Goal: Task Accomplishment & Management: Manage account settings

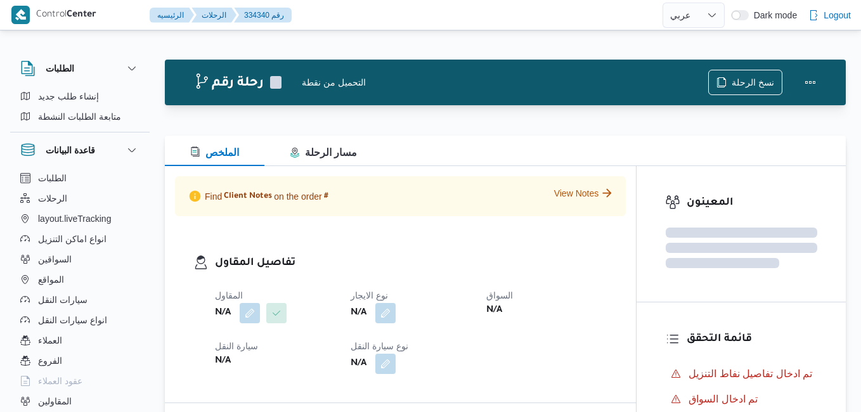
select select "ar"
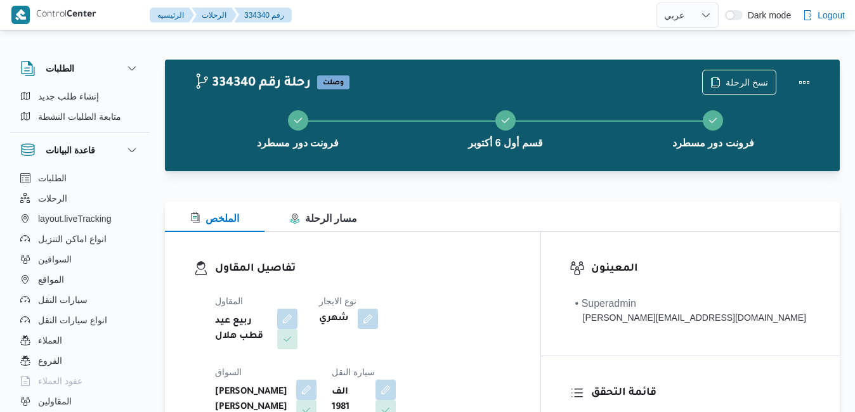
click at [473, 244] on div "تفاصيل المقاول المقاول ربيع عيد قطب هلال نوع الايجار شهري السواق مصطفى عبدالرؤف…" at bounding box center [353, 378] width 376 height 293
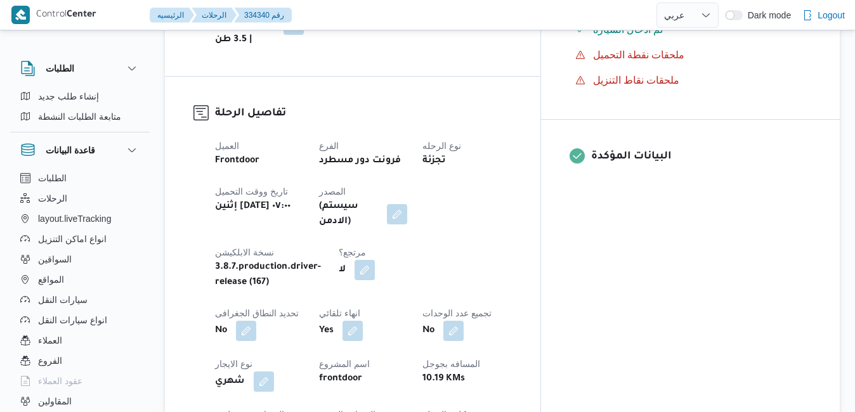
scroll to position [457, 0]
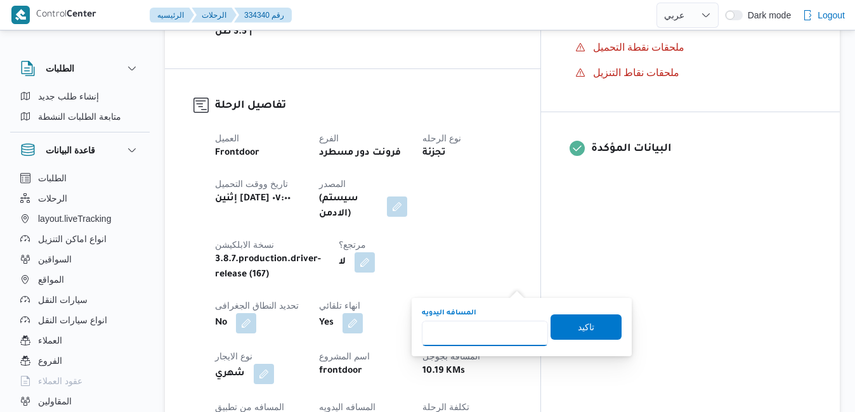
click at [468, 340] on input "المسافه اليدويه" at bounding box center [485, 333] width 126 height 25
type input "130"
click at [578, 329] on span "تاكيد" at bounding box center [586, 327] width 16 height 15
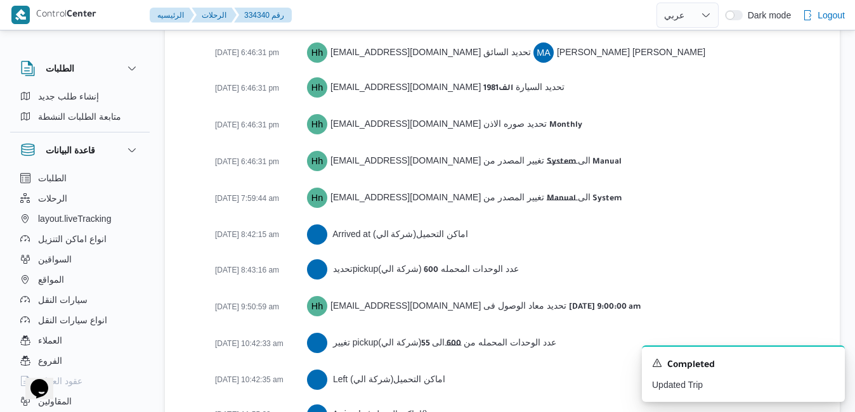
scroll to position [2183, 0]
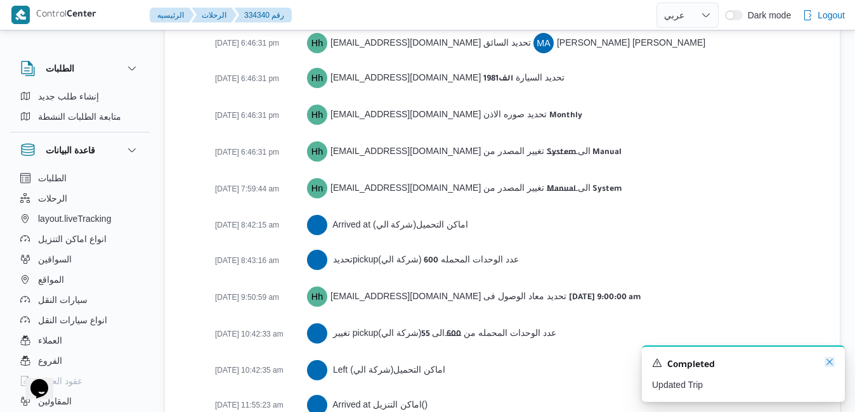
click at [830, 363] on icon "Dismiss toast" at bounding box center [829, 362] width 6 height 6
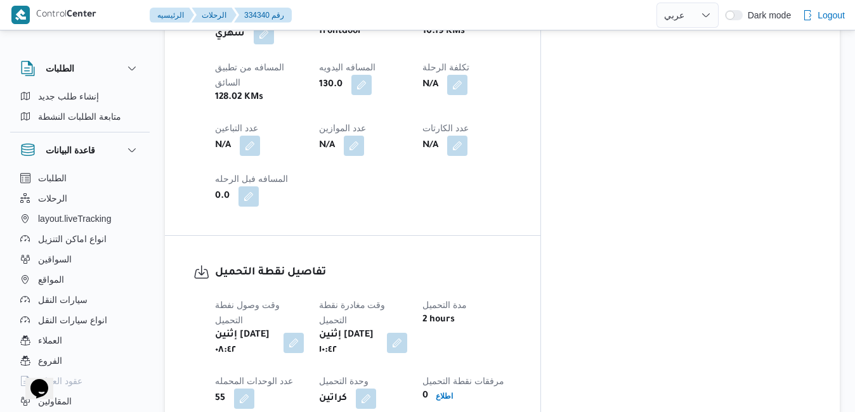
scroll to position [787, 0]
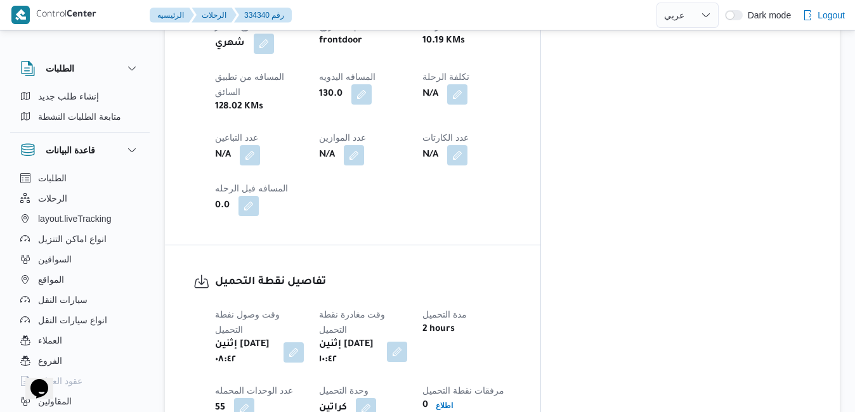
click at [407, 342] on button "button" at bounding box center [397, 352] width 20 height 20
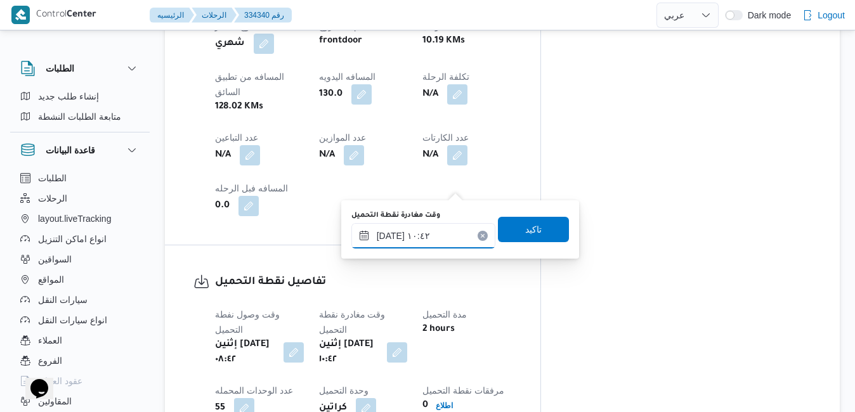
click at [420, 230] on input "٠١/٠٩/٢٠٢٥ ١٠:٤٢" at bounding box center [423, 235] width 144 height 25
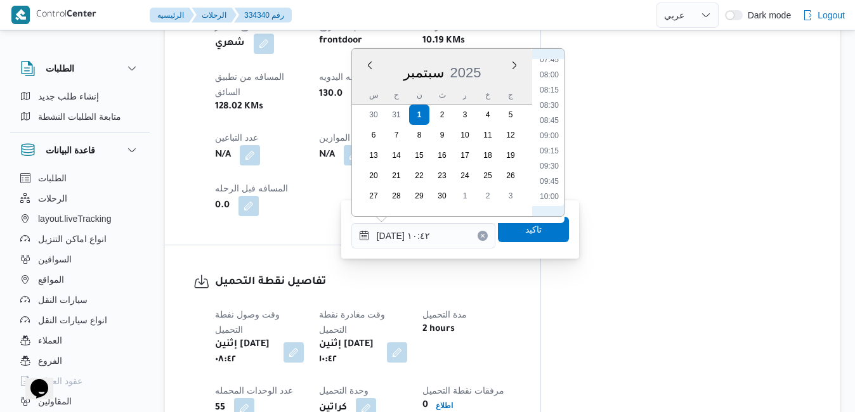
scroll to position [433, 0]
click at [549, 183] on li "09:00" at bounding box center [549, 180] width 29 height 13
type input "٠١/٠٩/٢٠٢٥ ٠٩:٠٠"
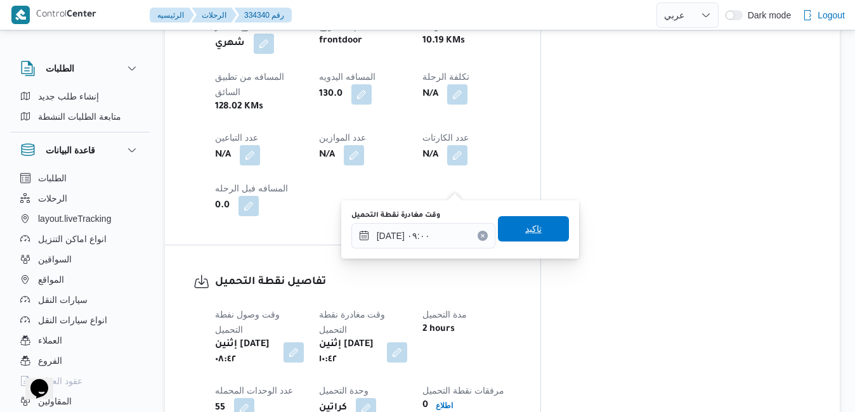
click at [525, 226] on span "تاكيد" at bounding box center [533, 228] width 16 height 15
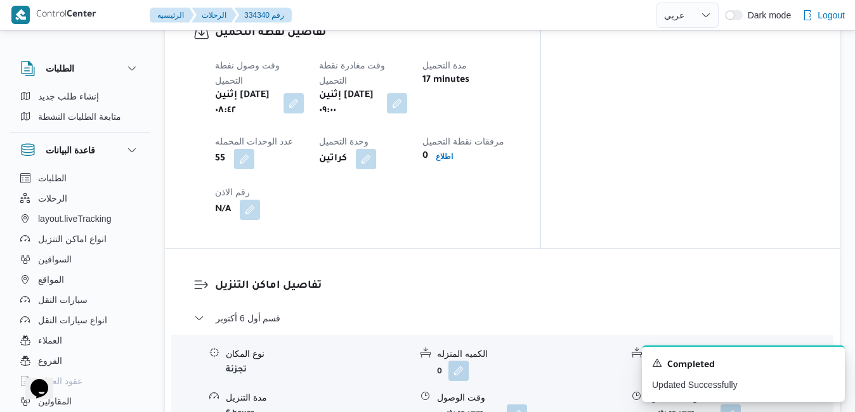
scroll to position [1041, 0]
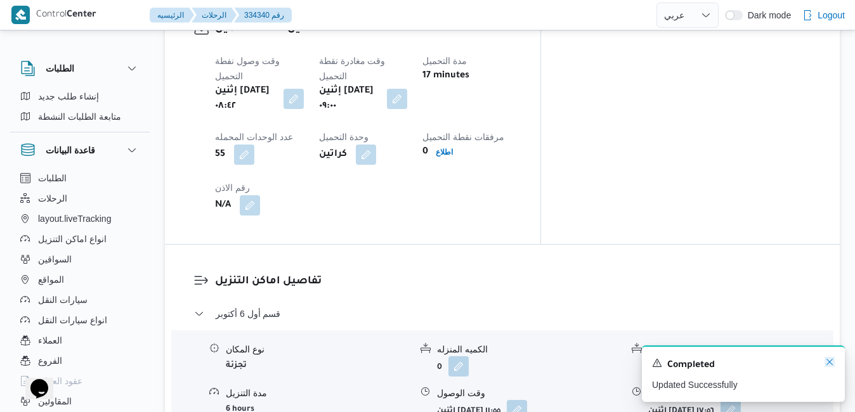
click at [828, 365] on icon "Dismiss toast" at bounding box center [829, 362] width 6 height 6
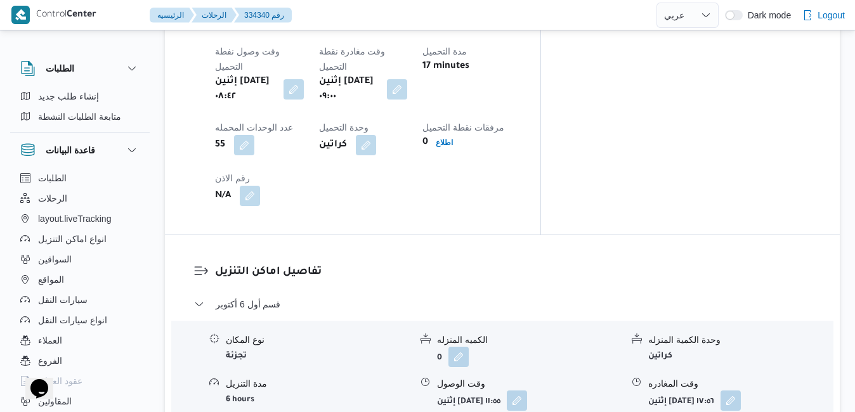
scroll to position [1092, 0]
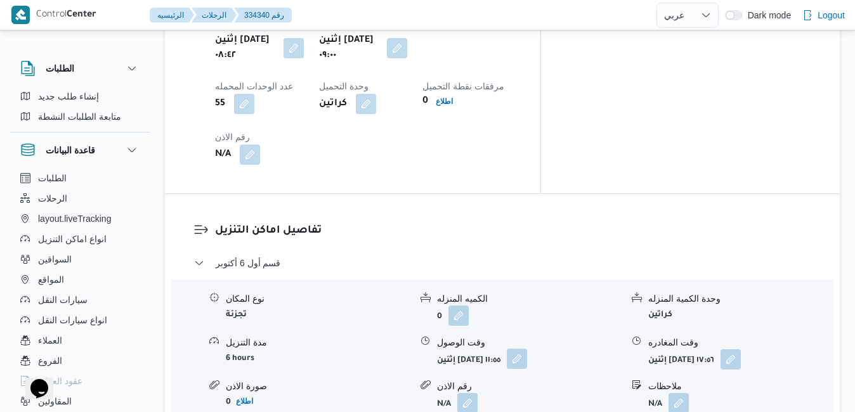
click at [527, 349] on button "button" at bounding box center [517, 359] width 20 height 20
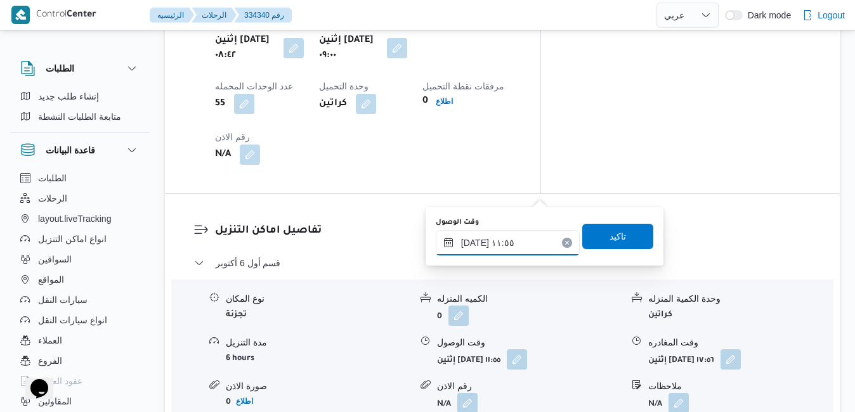
click at [516, 246] on input "٠١/٠٩/٢٠٢٥ ١١:٥٥" at bounding box center [508, 242] width 144 height 25
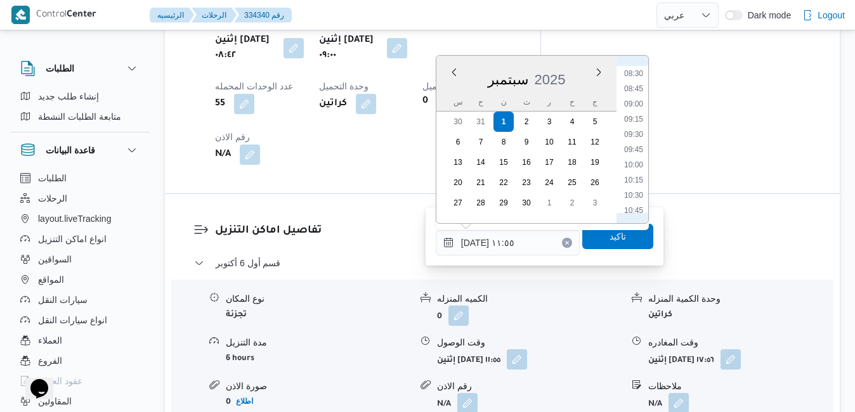
scroll to position [509, 0]
click at [630, 172] on li "10:00" at bounding box center [633, 172] width 29 height 13
type input "٠١/٠٩/٢٠٢٥ ١٠:٠٠"
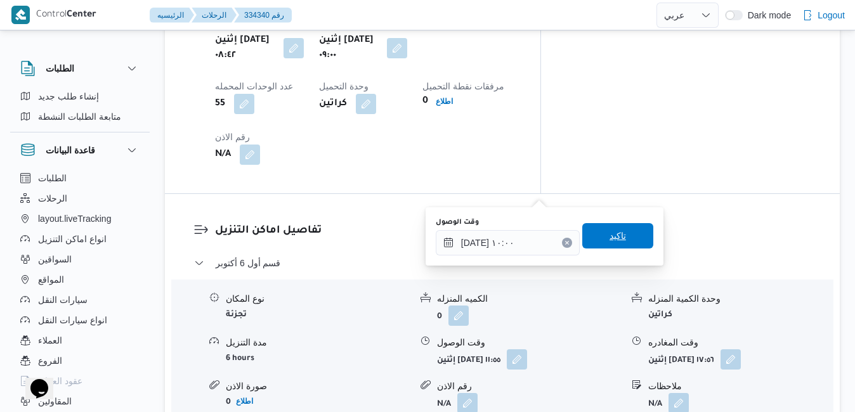
click at [596, 238] on span "تاكيد" at bounding box center [617, 235] width 71 height 25
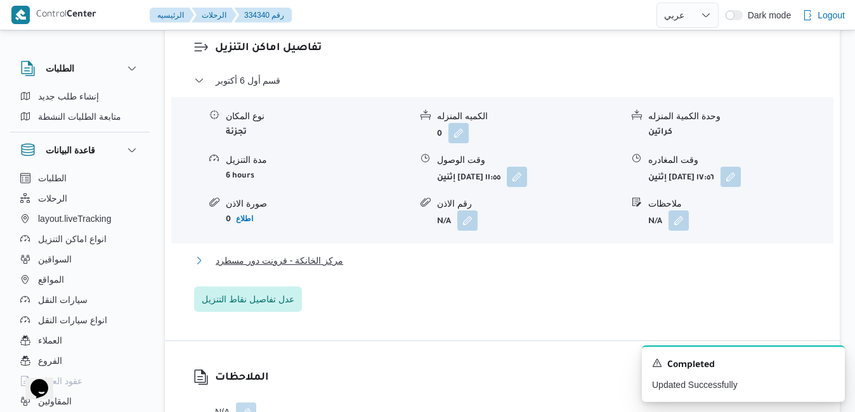
click at [516, 268] on button "مركز الخانكة - فرونت دور مسطرد" at bounding box center [502, 260] width 617 height 15
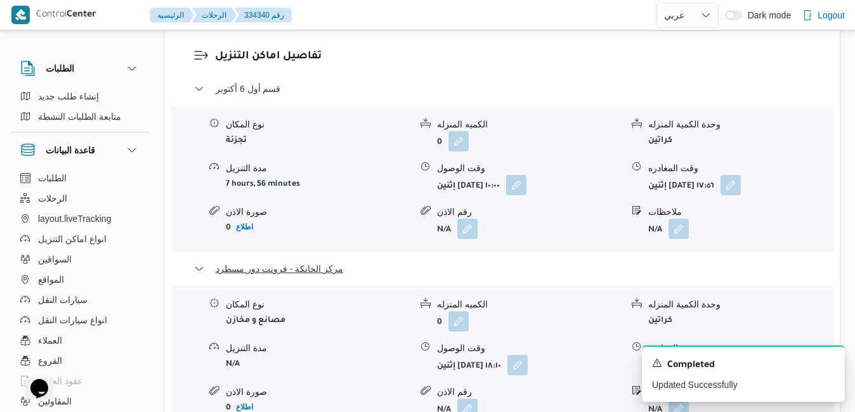
scroll to position [1295, 0]
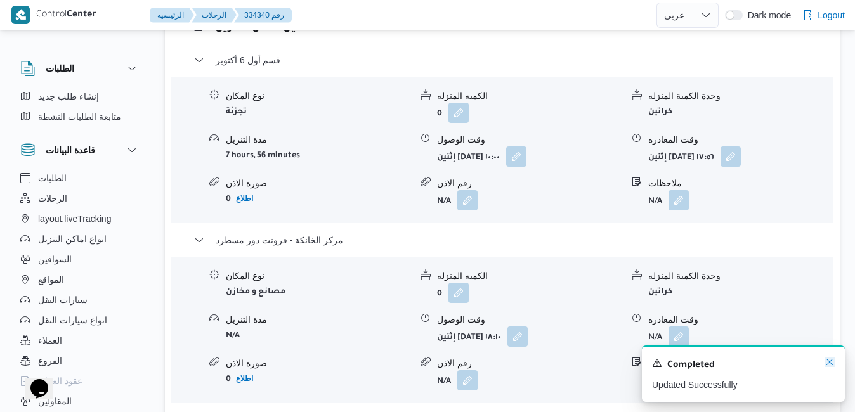
click at [828, 363] on icon "Dismiss toast" at bounding box center [830, 362] width 10 height 10
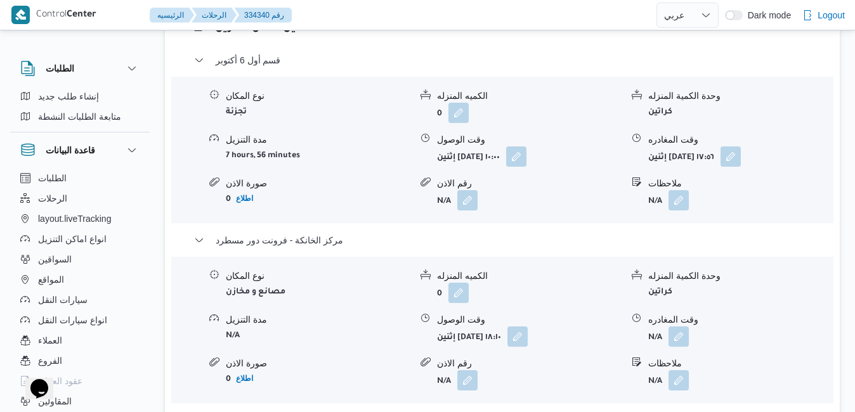
click at [716, 287] on div "تفاصيل اماكن التنزيل قسم أول 6 أكتوبر نوع المكان تجزئة الكميه المنزله 0 وحدة ال…" at bounding box center [502, 229] width 675 height 476
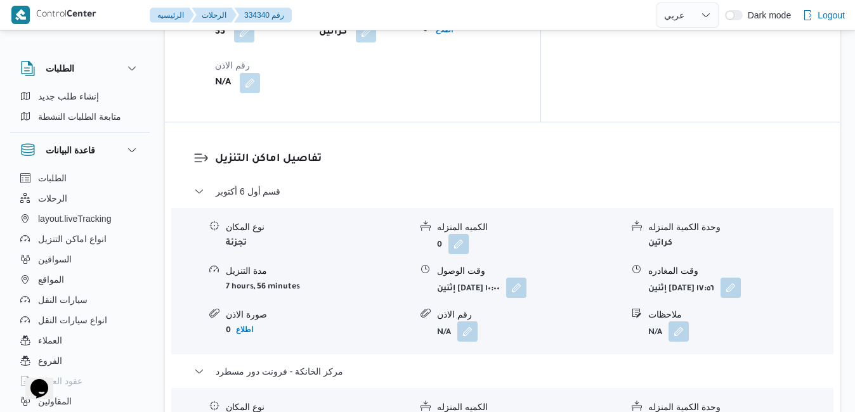
scroll to position [1142, 0]
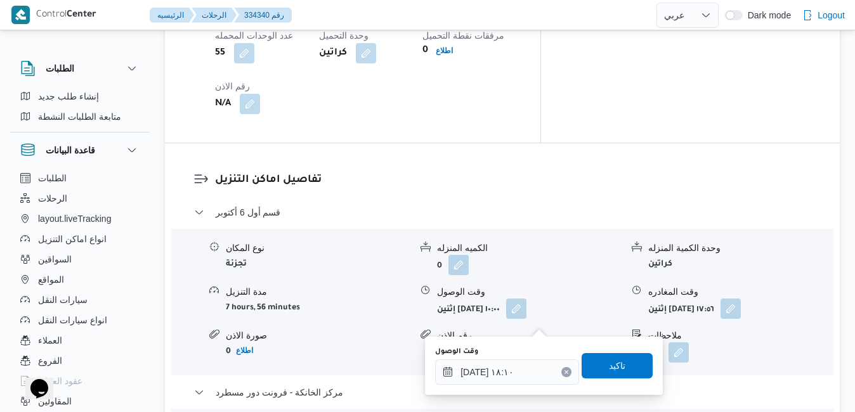
click at [564, 371] on icon "Clear input" at bounding box center [566, 372] width 5 height 5
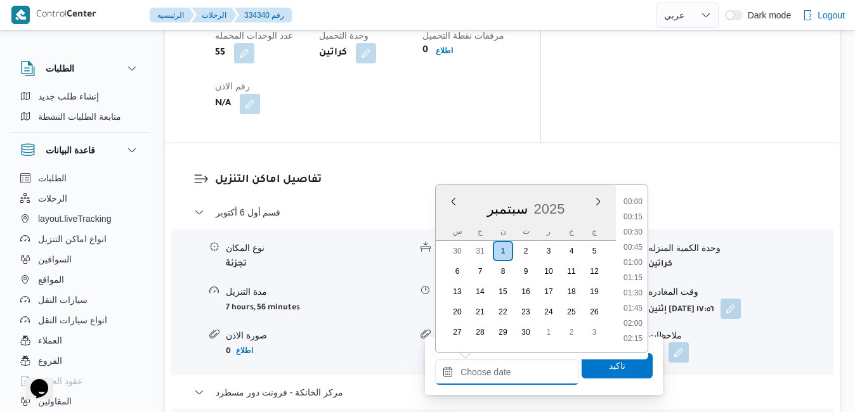
scroll to position [1034, 0]
click at [589, 369] on span "تاكيد" at bounding box center [617, 365] width 71 height 25
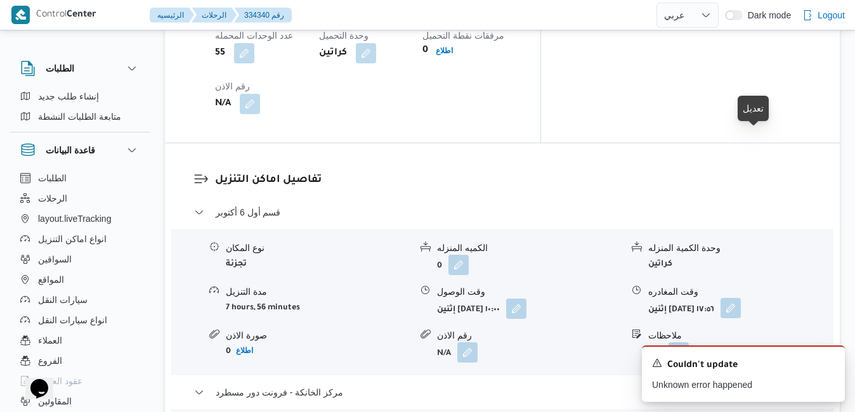
click at [741, 298] on button "button" at bounding box center [731, 308] width 20 height 20
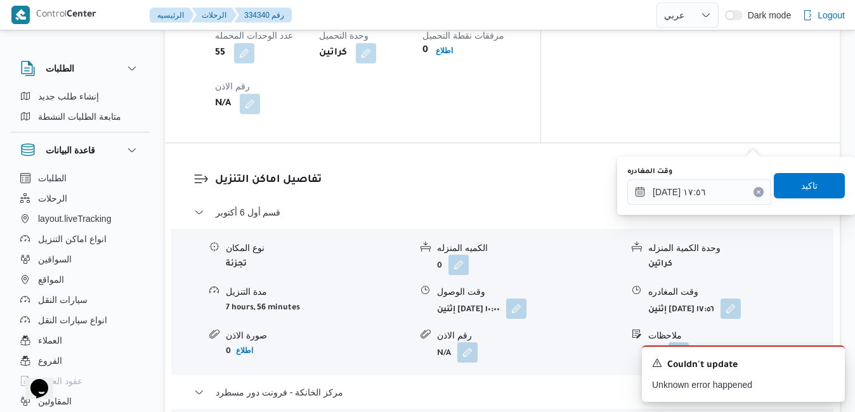
click at [757, 191] on icon "Clear input" at bounding box center [758, 191] width 3 height 3
click at [806, 185] on span "تاكيد" at bounding box center [809, 185] width 16 height 15
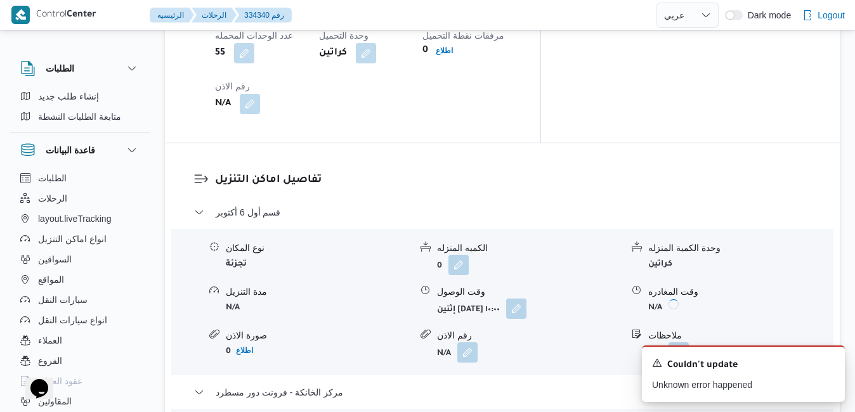
click at [585, 255] on form "0" at bounding box center [529, 265] width 185 height 20
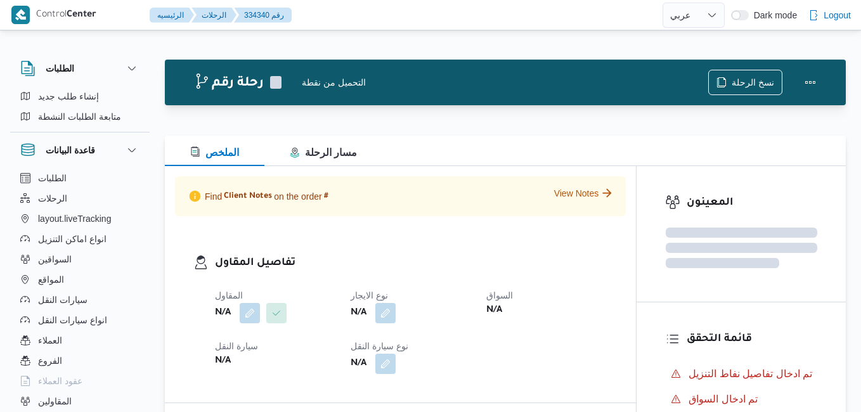
select select "ar"
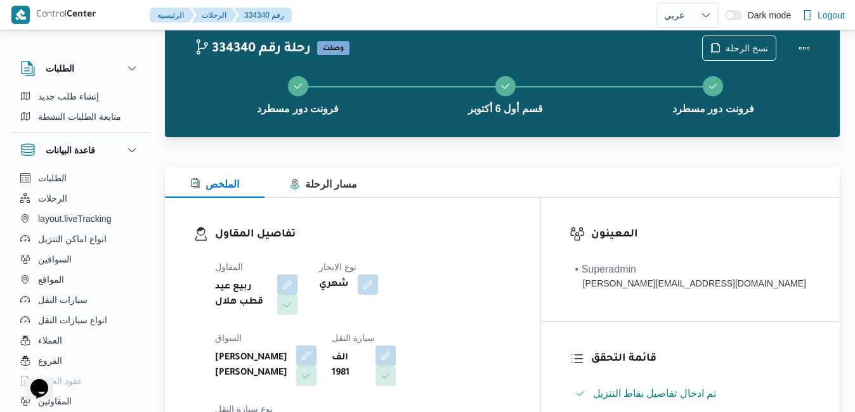
click at [540, 207] on div "تفاصيل المقاول المقاول ربيع عيد قطب هلال نوع الايجار شهري [PERSON_NAME] [PERSON…" at bounding box center [353, 344] width 376 height 293
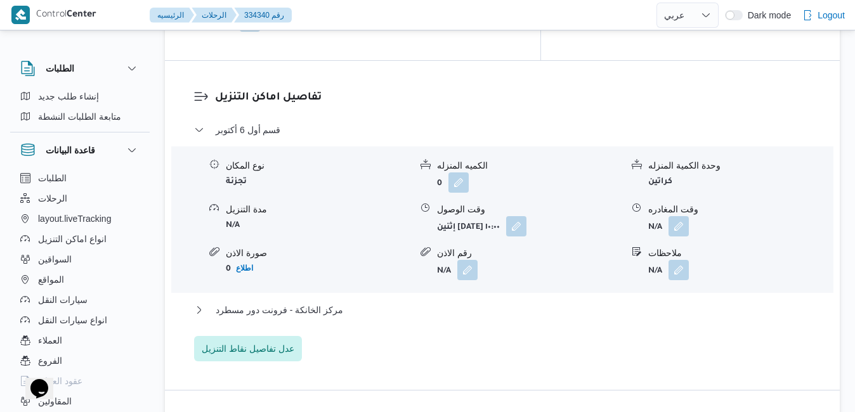
scroll to position [1227, 0]
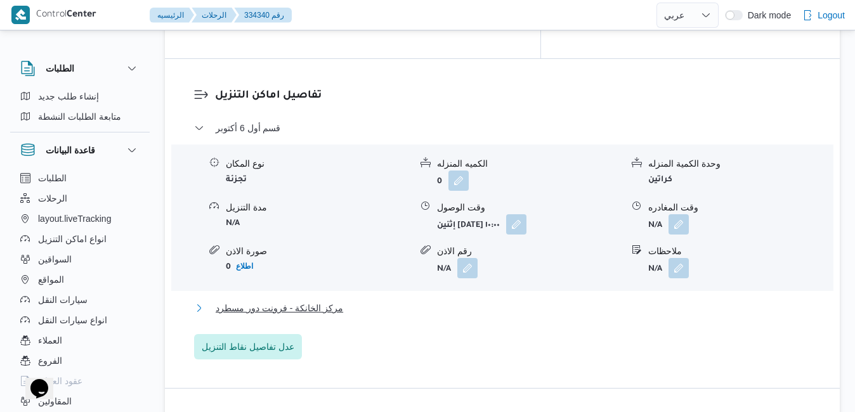
click at [544, 301] on button "مركز الخانكة - فرونت دور مسطرد" at bounding box center [502, 308] width 617 height 15
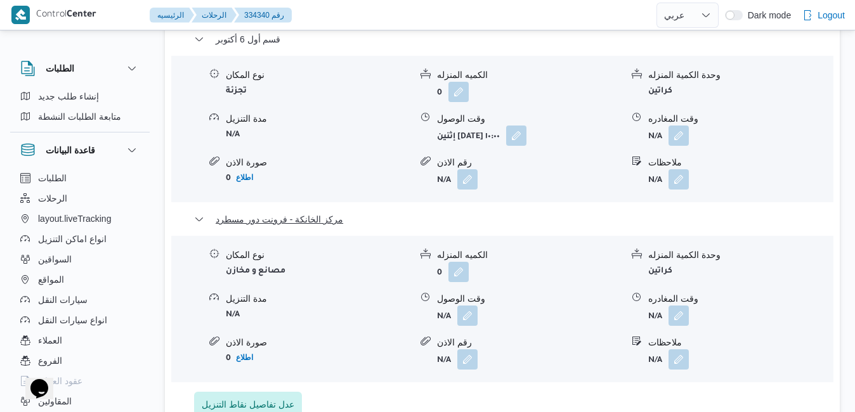
scroll to position [1328, 0]
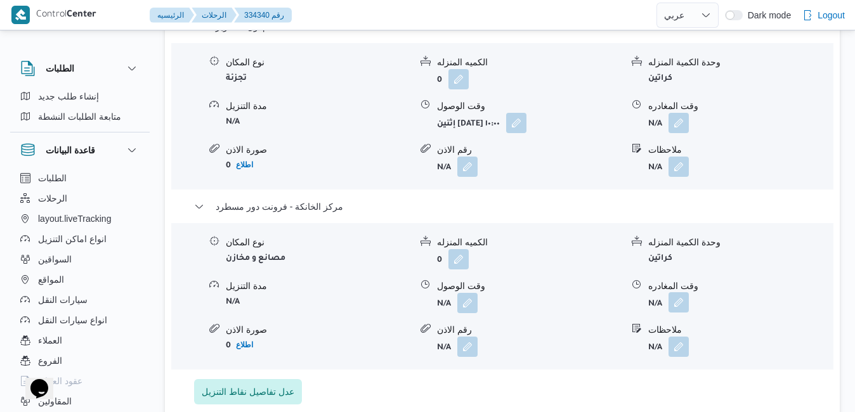
click at [682, 292] on button "button" at bounding box center [679, 302] width 20 height 20
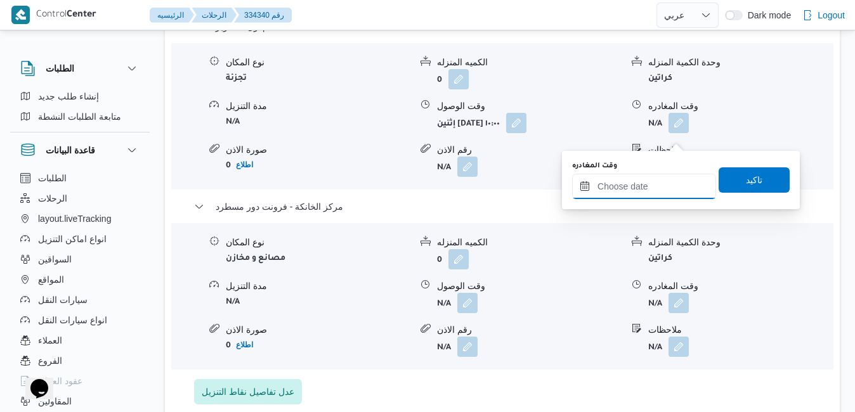
click at [627, 193] on input "وقت المغادره" at bounding box center [644, 186] width 144 height 25
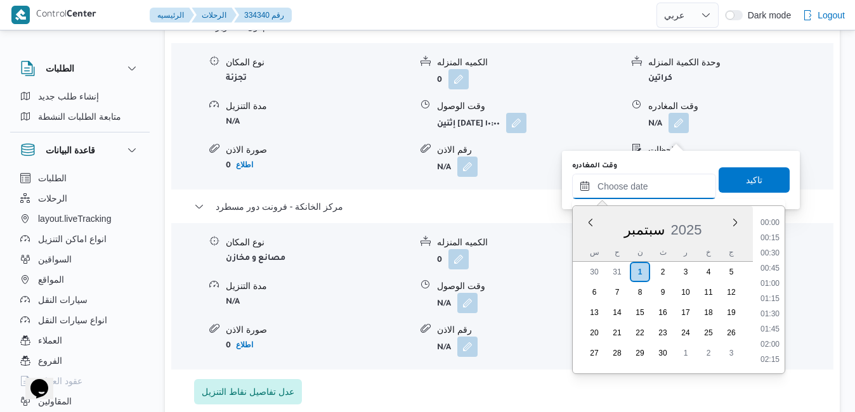
scroll to position [1034, 0]
click at [594, 246] on div "س" at bounding box center [594, 253] width 20 height 18
click at [770, 224] on li "17:00" at bounding box center [769, 224] width 29 height 13
type input "[DATE] ١٧:٠٠"
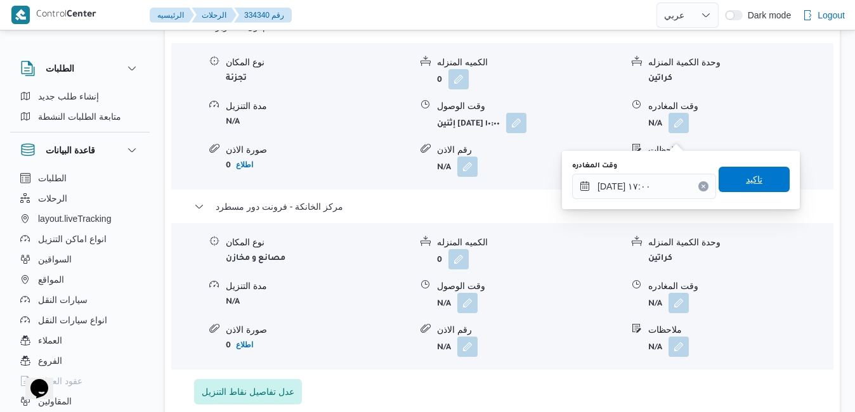
click at [746, 174] on span "تاكيد" at bounding box center [754, 179] width 16 height 15
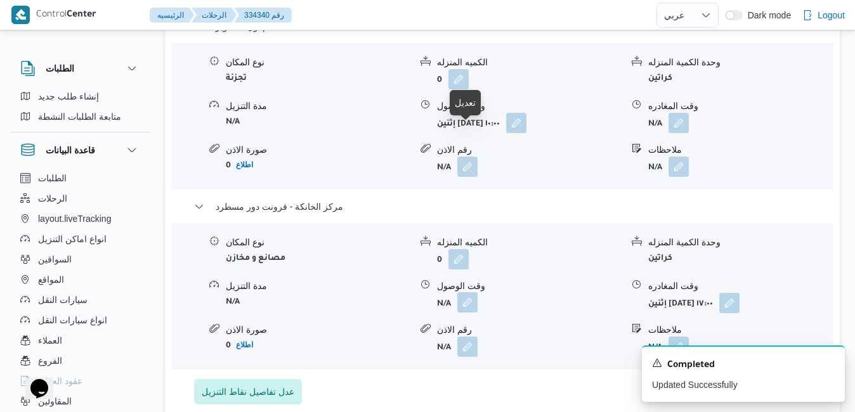
click at [468, 292] on button "button" at bounding box center [467, 302] width 20 height 20
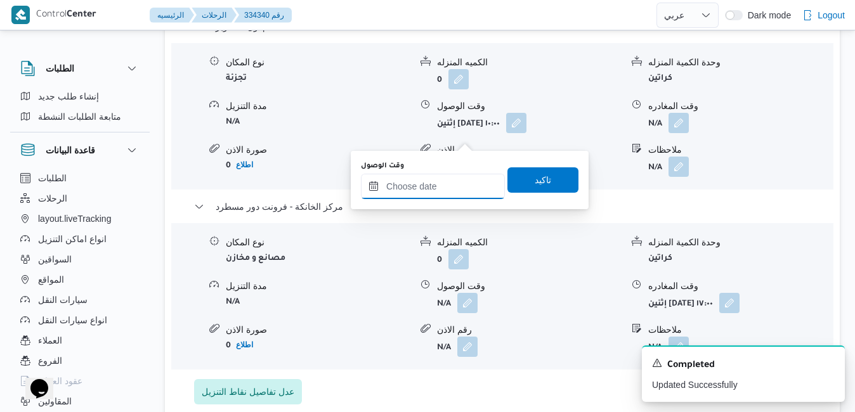
click at [454, 190] on input "وقت الوصول" at bounding box center [433, 186] width 144 height 25
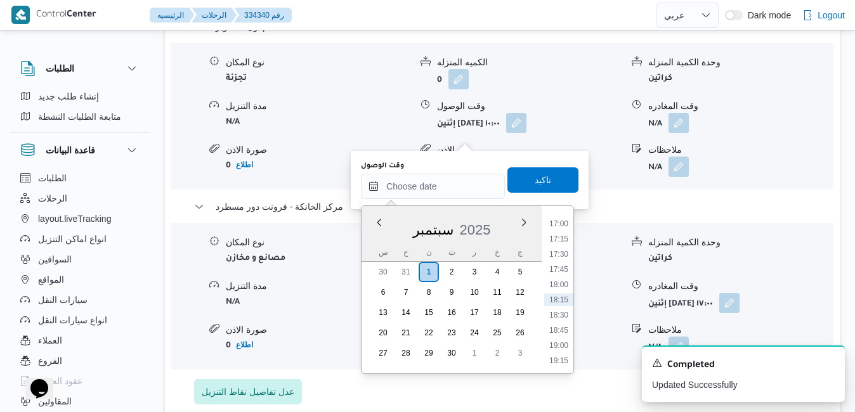
click at [363, 245] on div "س ح ن ث ر خ ج" at bounding box center [452, 253] width 180 height 18
click at [559, 338] on li "16:45" at bounding box center [558, 337] width 29 height 13
type input "[DATE] ١٦:٤٥"
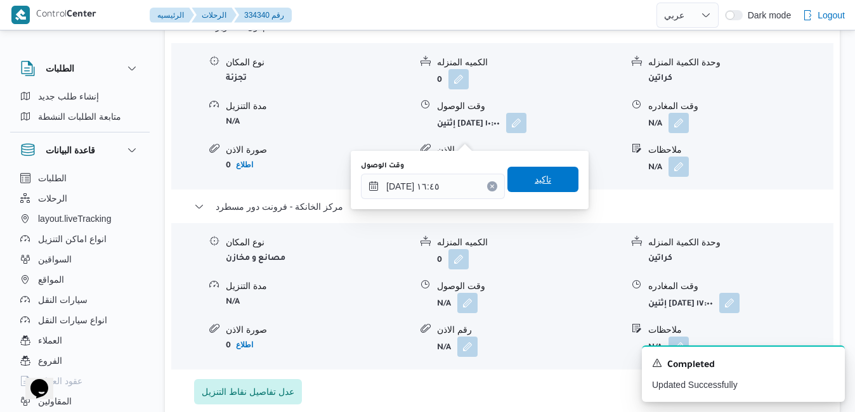
click at [535, 174] on span "تاكيد" at bounding box center [543, 179] width 16 height 15
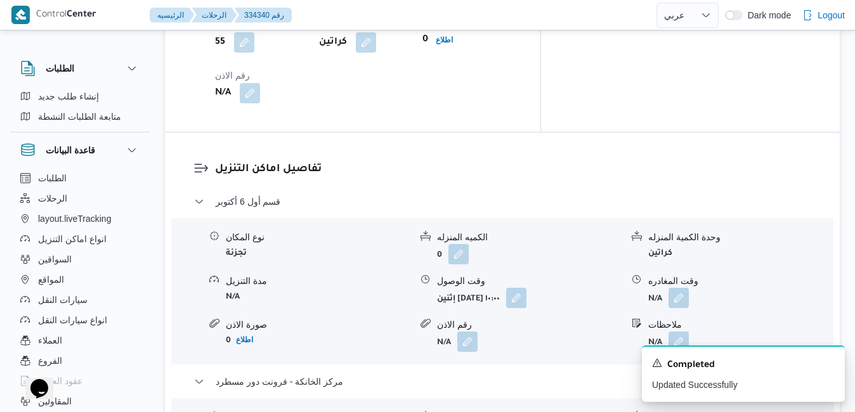
scroll to position [1151, 0]
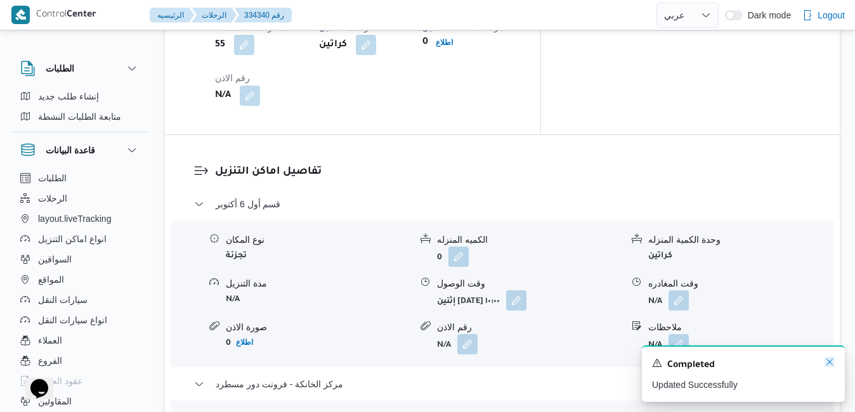
click at [833, 365] on icon "Dismiss toast" at bounding box center [830, 362] width 10 height 10
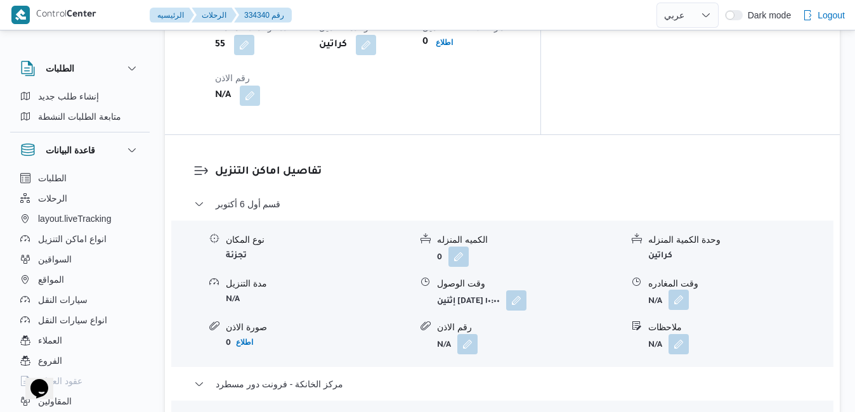
click at [679, 290] on button "button" at bounding box center [679, 300] width 20 height 20
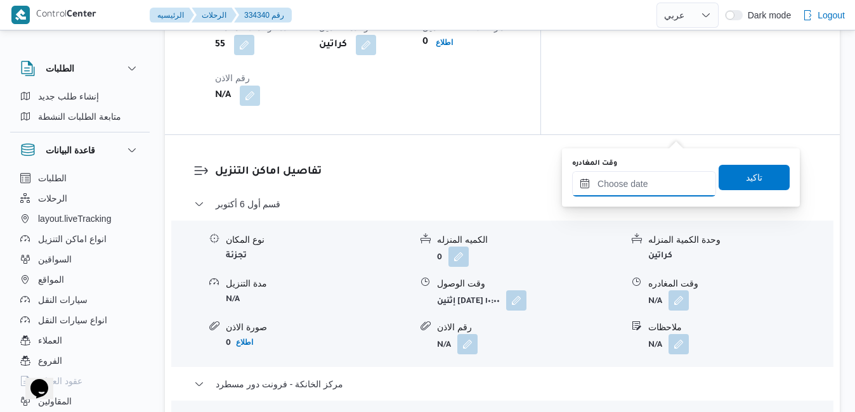
click at [639, 183] on input "وقت المغادره" at bounding box center [644, 183] width 144 height 25
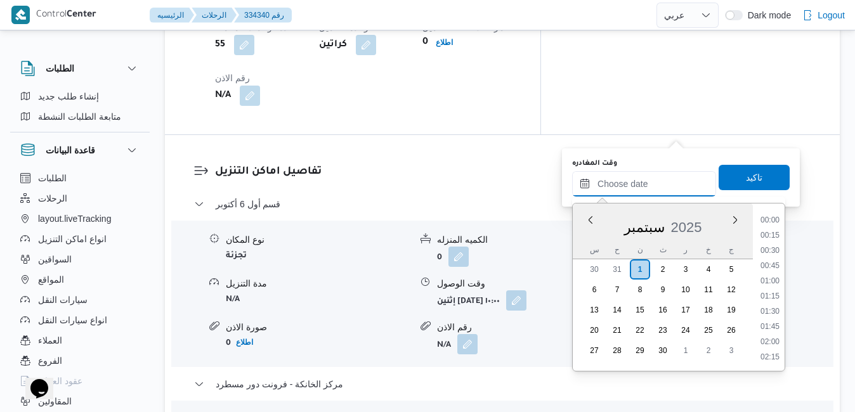
scroll to position [1034, 0]
click at [581, 231] on div "سبتمبر 2025" at bounding box center [663, 225] width 180 height 32
click at [769, 273] on li "15:45" at bounding box center [769, 274] width 29 height 13
type input "[DATE] ١٥:٤٥"
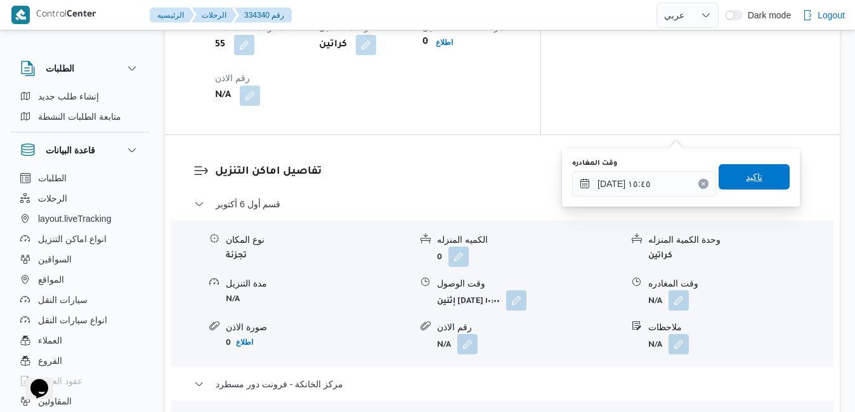
click at [759, 180] on span "تاكيد" at bounding box center [754, 176] width 71 height 25
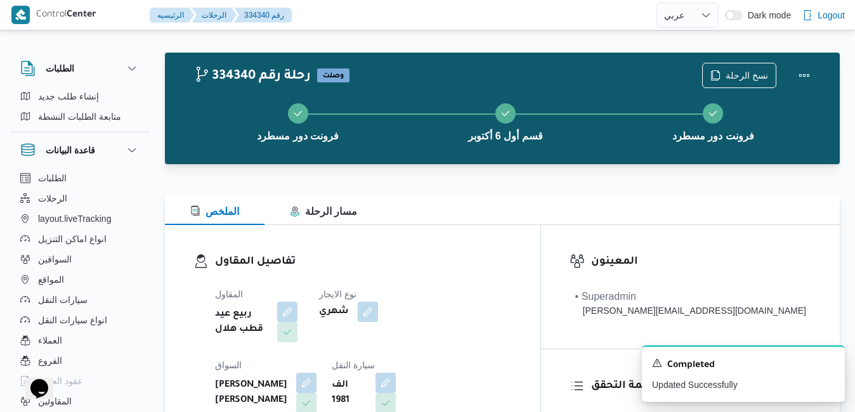
scroll to position [0, 0]
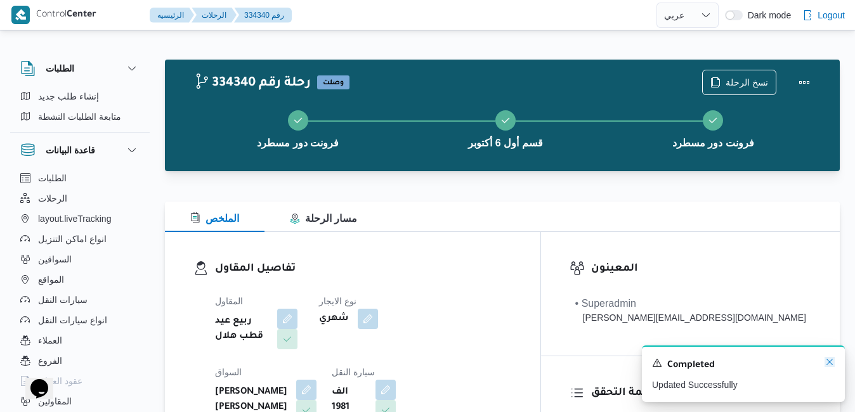
click at [830, 363] on icon "Dismiss toast" at bounding box center [829, 362] width 6 height 6
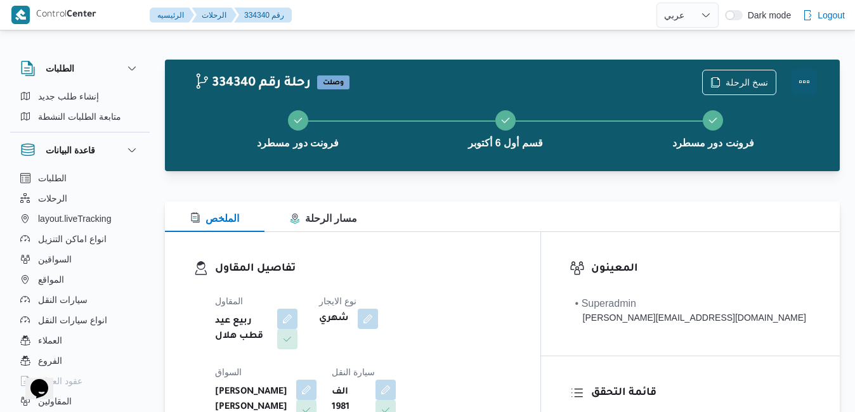
click at [802, 79] on button "Actions" at bounding box center [804, 81] width 25 height 25
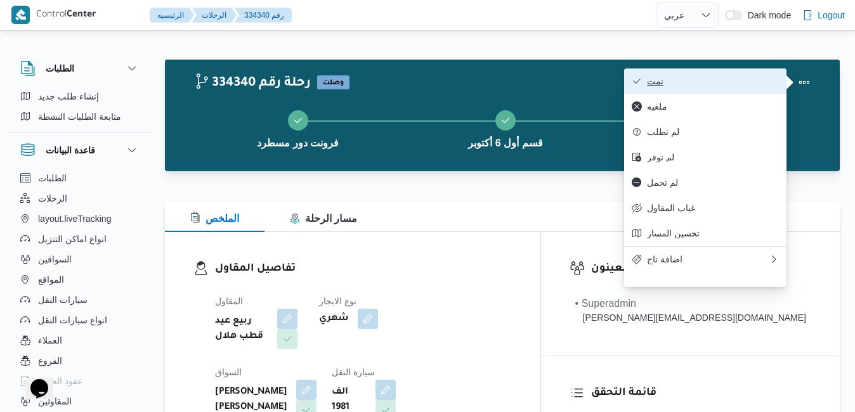
click at [735, 84] on span "تمت" at bounding box center [713, 81] width 132 height 10
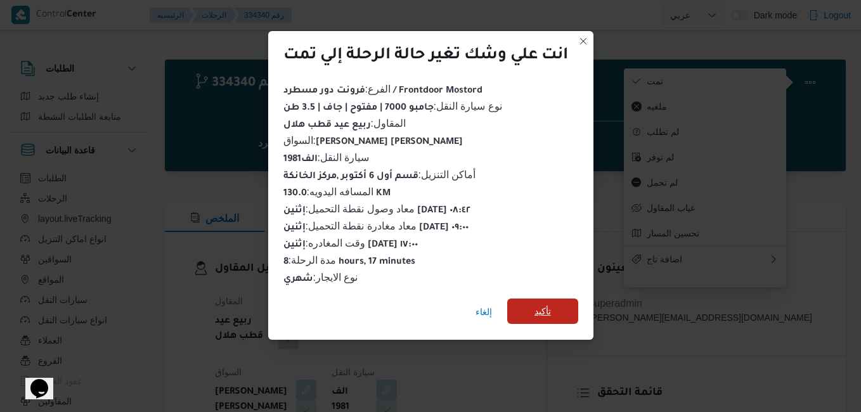
click at [540, 307] on span "تأكيد" at bounding box center [543, 311] width 16 height 15
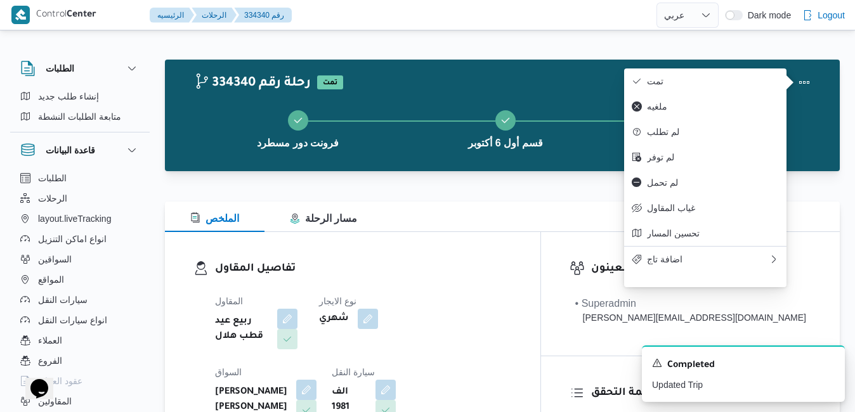
click at [484, 248] on div "تفاصيل المقاول المقاول ربيع عيد قطب هلال نوع الايجار شهري السواق مصطفى عبدالرؤف…" at bounding box center [353, 378] width 376 height 293
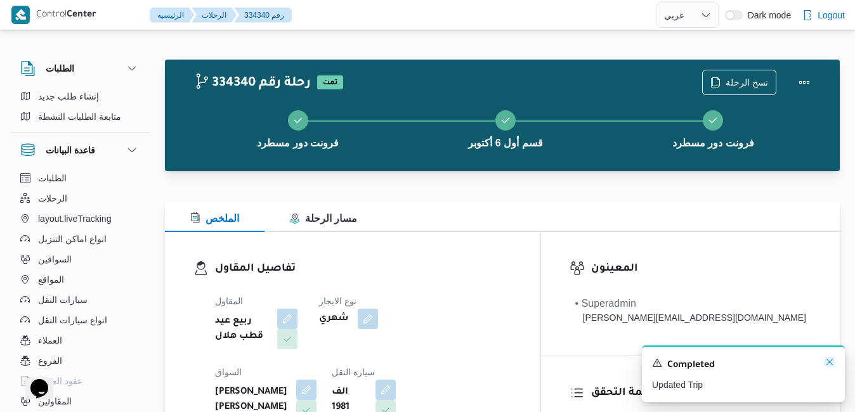
click at [828, 362] on icon "Dismiss toast" at bounding box center [829, 362] width 6 height 6
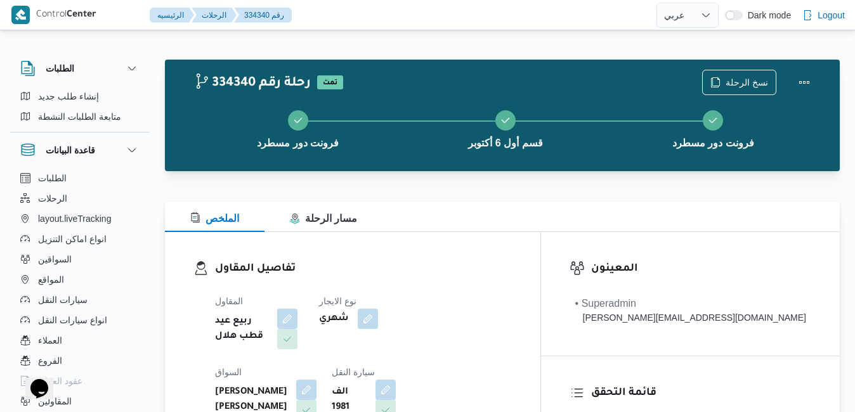
click at [537, 247] on div "تفاصيل المقاول المقاول ربيع عيد قطب هلال نوع الايجار شهري السواق مصطفى عبدالرؤف…" at bounding box center [353, 378] width 376 height 293
click at [804, 79] on button "Actions" at bounding box center [804, 81] width 25 height 25
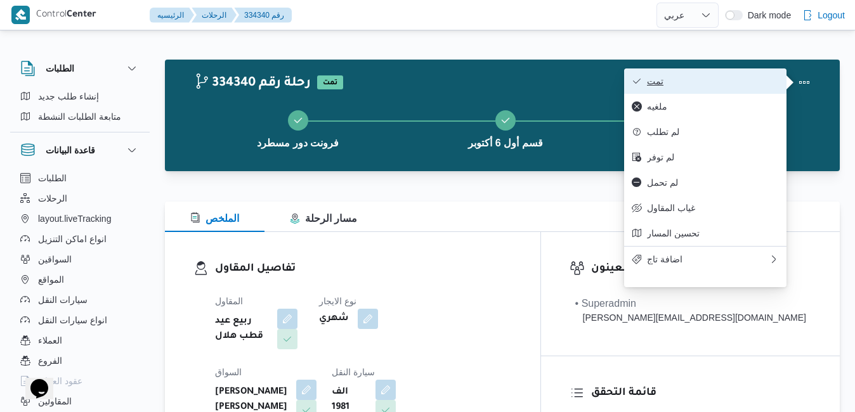
click at [735, 81] on span "تمت" at bounding box center [713, 81] width 132 height 10
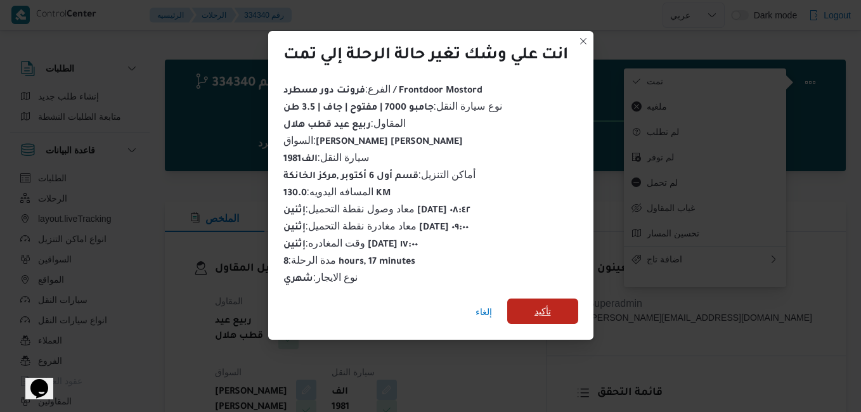
click at [545, 309] on span "تأكيد" at bounding box center [543, 311] width 16 height 15
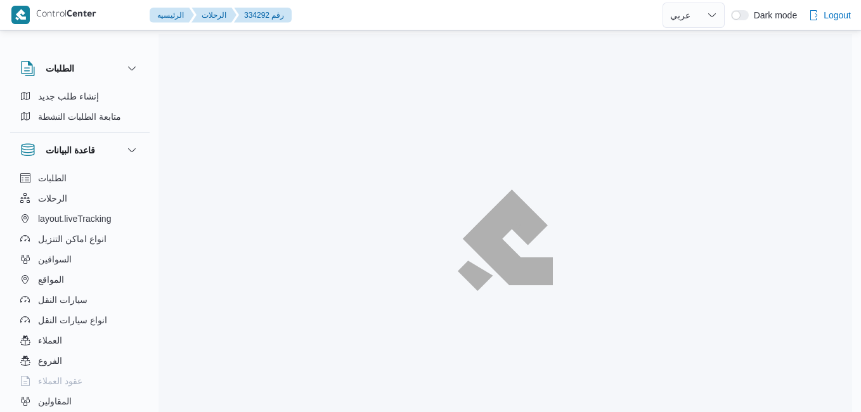
select select "ar"
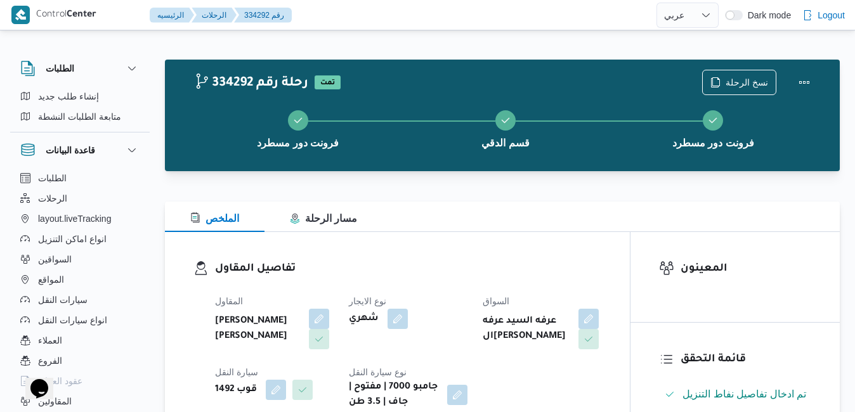
click at [438, 209] on div "الملخص مسار الرحلة" at bounding box center [502, 217] width 675 height 30
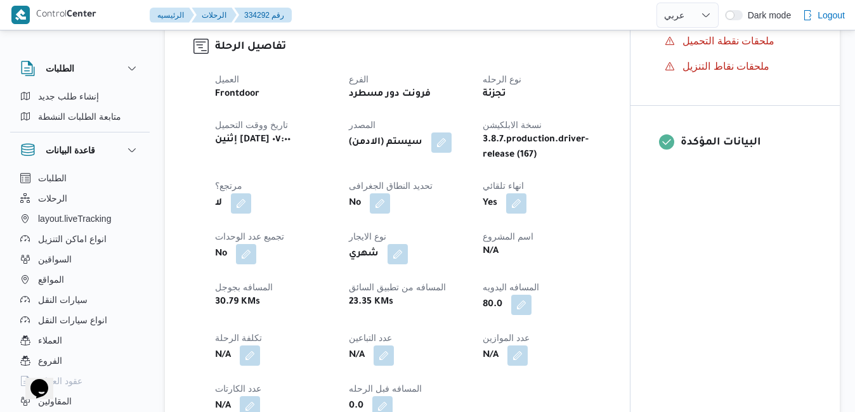
scroll to position [431, 0]
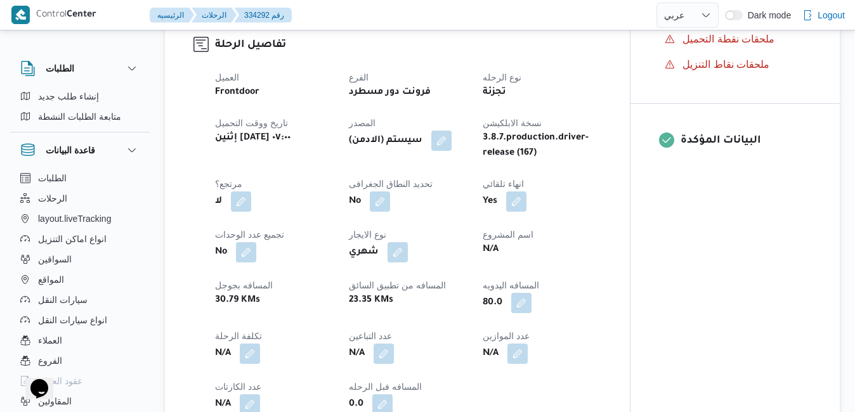
click at [606, 261] on div "العميل Frontdoor الفرع فرونت دور مسطرد نوع الرحله تجزئة تاريخ ووقت التحميل إثني…" at bounding box center [408, 242] width 402 height 360
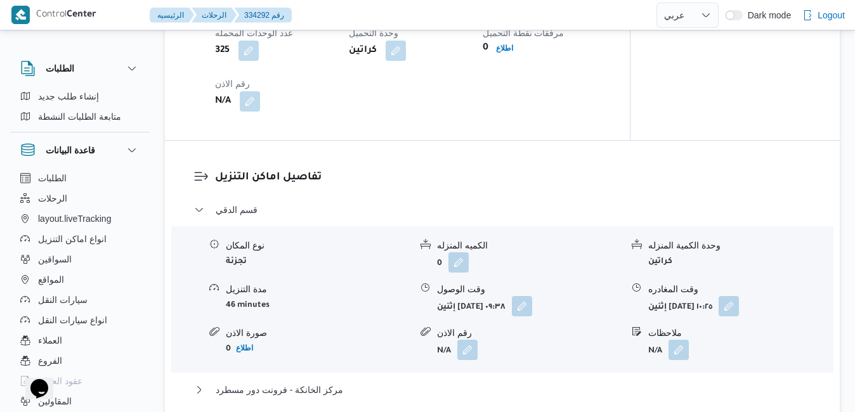
scroll to position [964, 0]
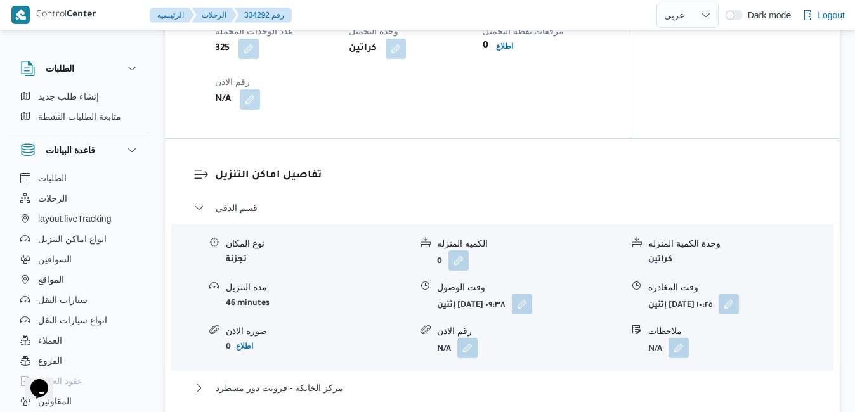
click at [578, 138] on div "تفاصيل نقطة التحميل وقت وصول نفطة التحميل إثنين ١ سبتمبر ٢٠٢٥ ٠٧:٥٧ وقت مغادرة …" at bounding box center [397, 24] width 465 height 227
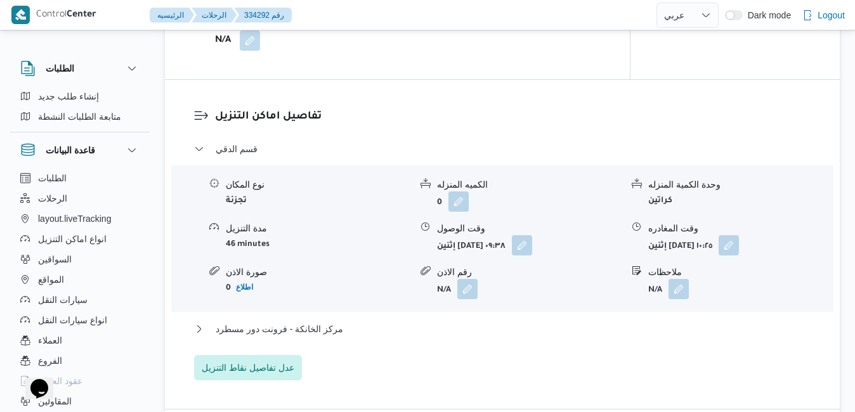
scroll to position [1040, 0]
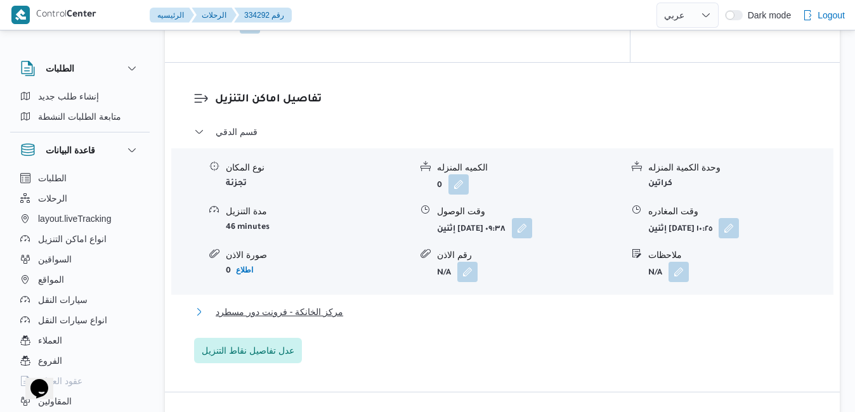
click at [411, 320] on button "مركز الخانكة - فرونت دور مسطرد" at bounding box center [502, 311] width 617 height 15
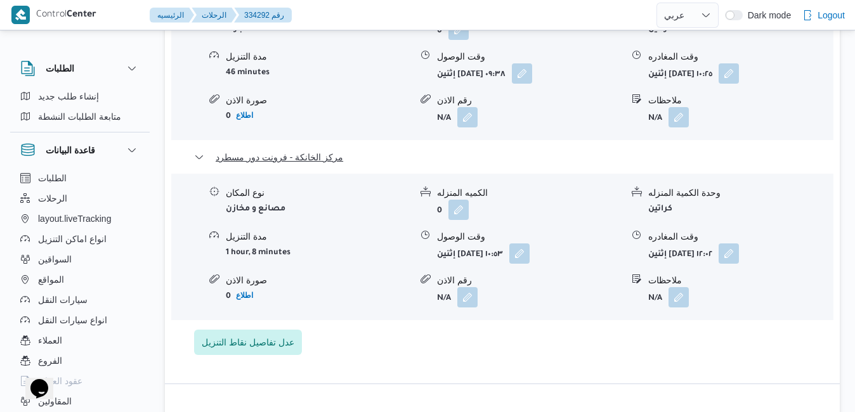
scroll to position [1218, 0]
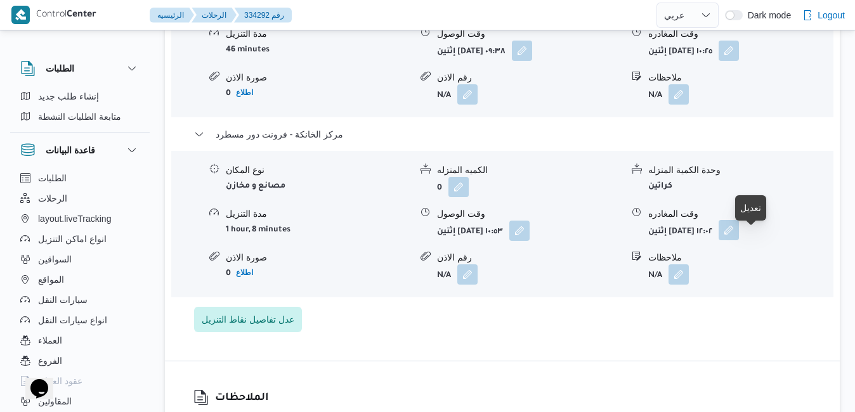
click at [739, 240] on button "button" at bounding box center [729, 230] width 20 height 20
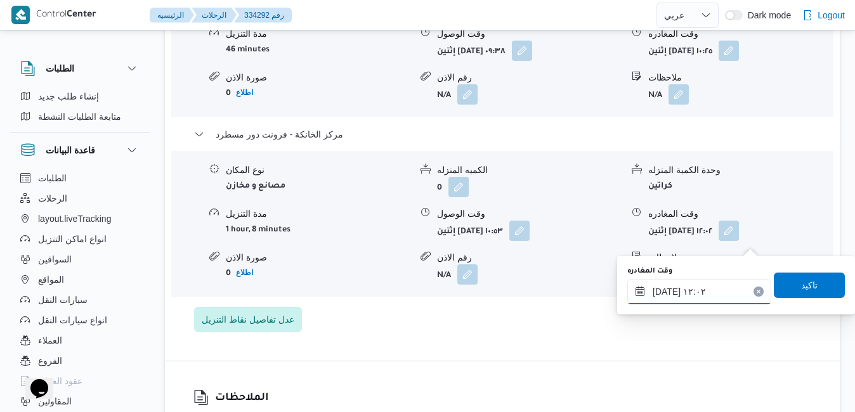
click at [692, 289] on input "٠١/٠٩/٢٠٢٥ ١٢:٠٢" at bounding box center [699, 291] width 144 height 25
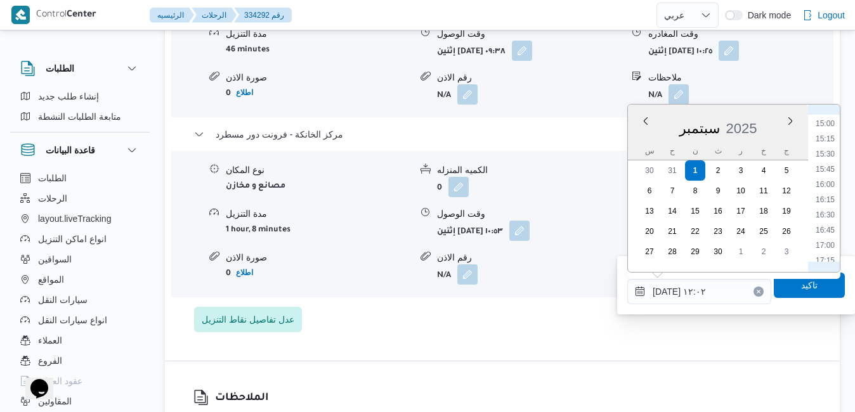
scroll to position [1040, 0]
click at [652, 374] on div "الملاحظات N/A" at bounding box center [502, 417] width 675 height 110
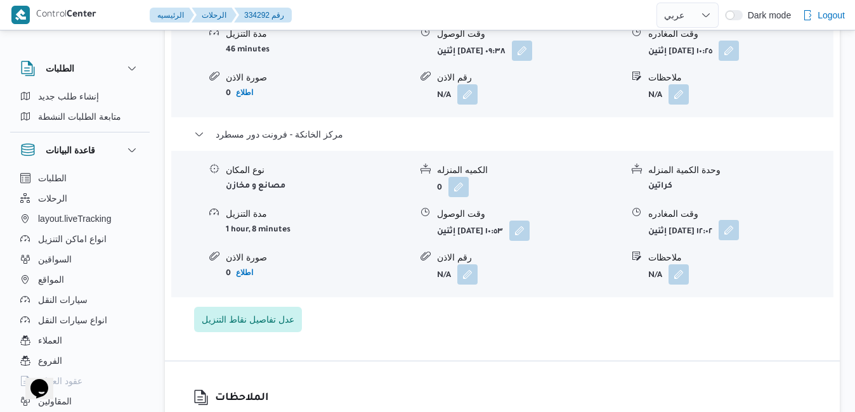
click at [739, 240] on button "button" at bounding box center [729, 230] width 20 height 20
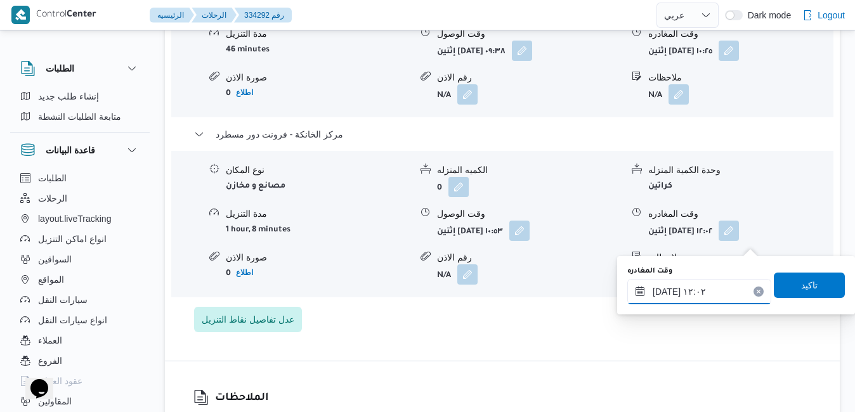
click at [691, 291] on input "٠١/٠٩/٢٠٢٥ ١٢:٠٢" at bounding box center [699, 291] width 144 height 25
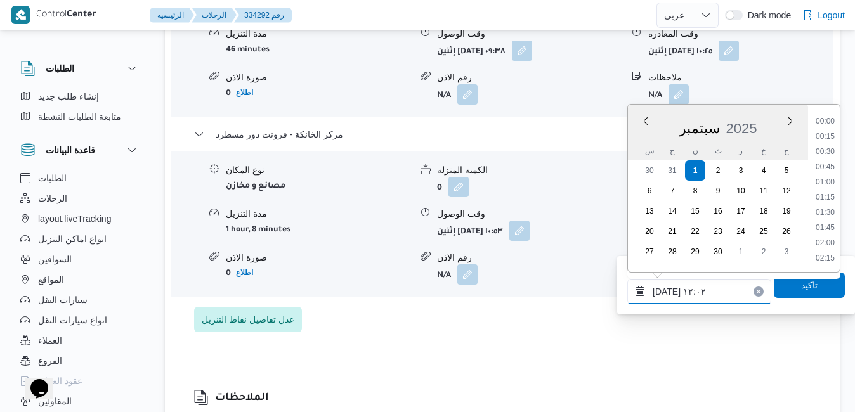
scroll to position [653, 0]
click at [594, 361] on div "تفاصيل اماكن التنزيل قسم الدقي نوع المكان تجزئة الكميه المنزله 0 وحدة الكمية ال…" at bounding box center [502, 123] width 675 height 476
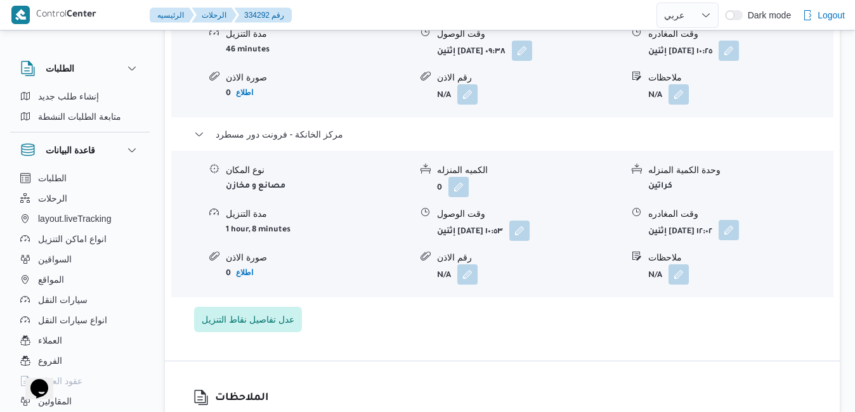
click at [739, 240] on button "button" at bounding box center [729, 230] width 20 height 20
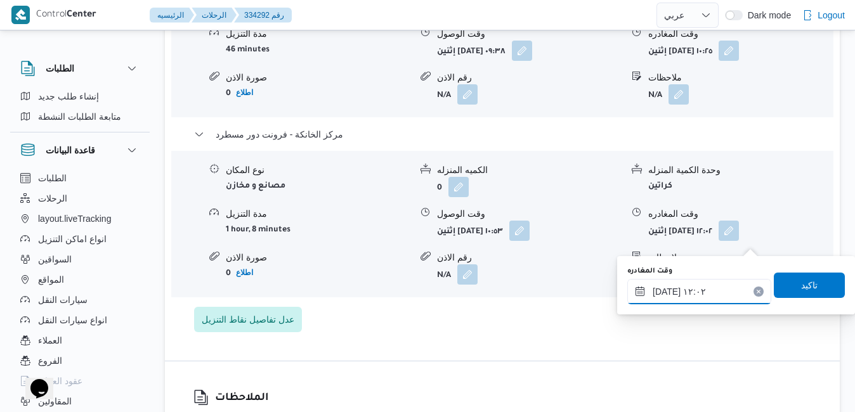
click at [701, 292] on input "٠١/٠٩/٢٠٢٥ ١٢:٠٢" at bounding box center [699, 291] width 144 height 25
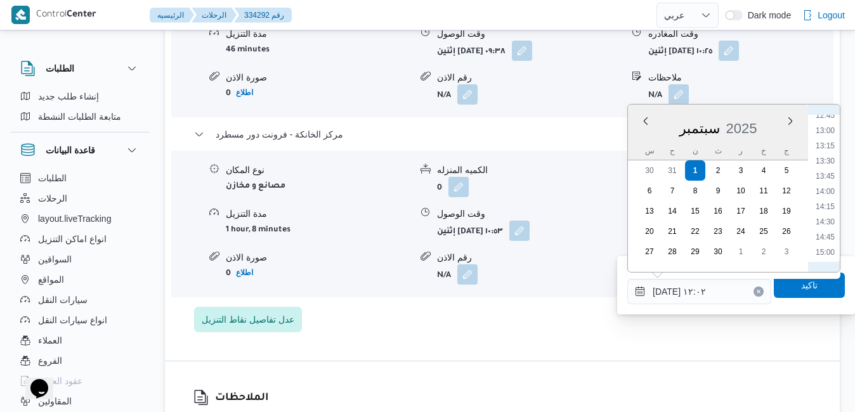
scroll to position [911, 0]
click at [829, 245] on li "17:00" at bounding box center [825, 245] width 29 height 13
type input "٠١/٠٩/٢٠٢٥ ١٧:٠٠"
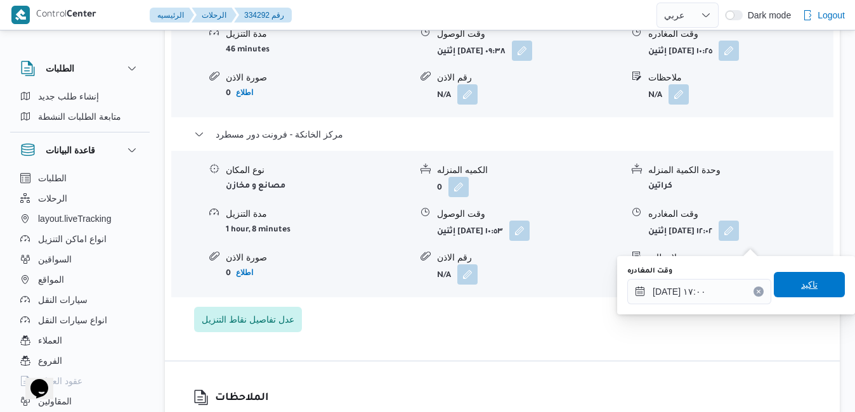
click at [801, 287] on span "تاكيد" at bounding box center [809, 284] width 16 height 15
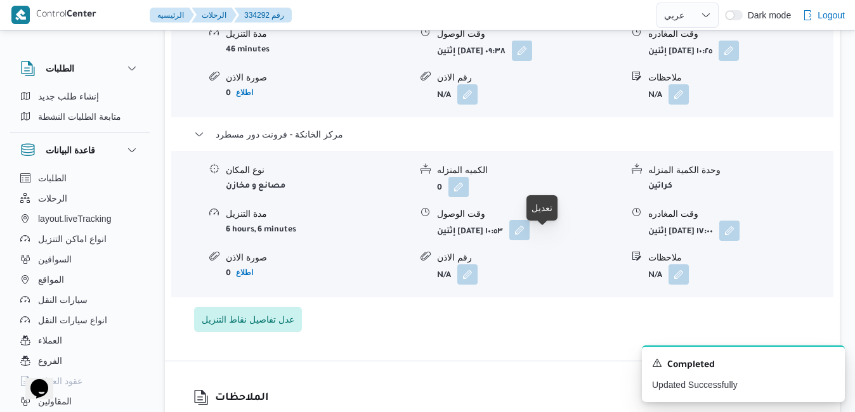
click at [530, 240] on button "button" at bounding box center [519, 230] width 20 height 20
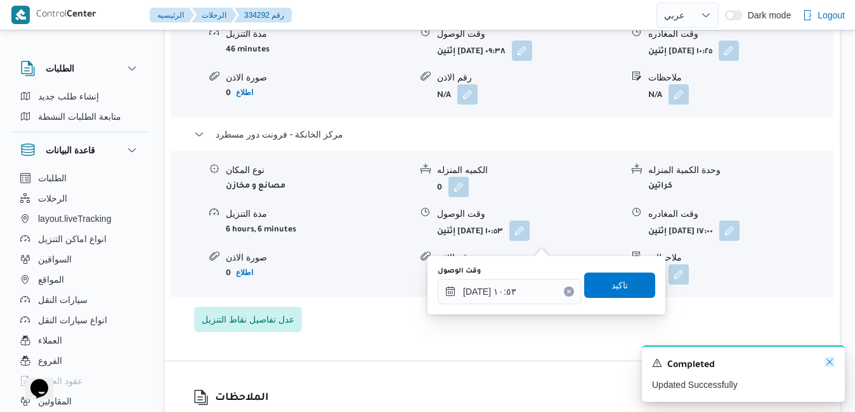
click at [828, 365] on icon "Dismiss toast" at bounding box center [829, 362] width 6 height 6
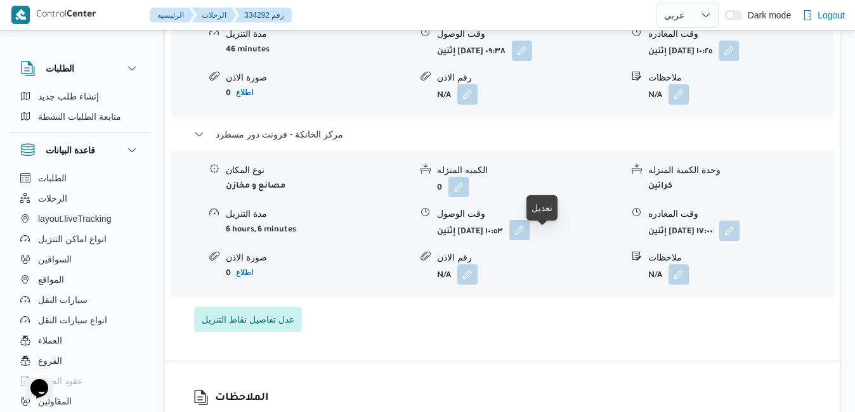
click at [530, 237] on button "button" at bounding box center [519, 230] width 20 height 20
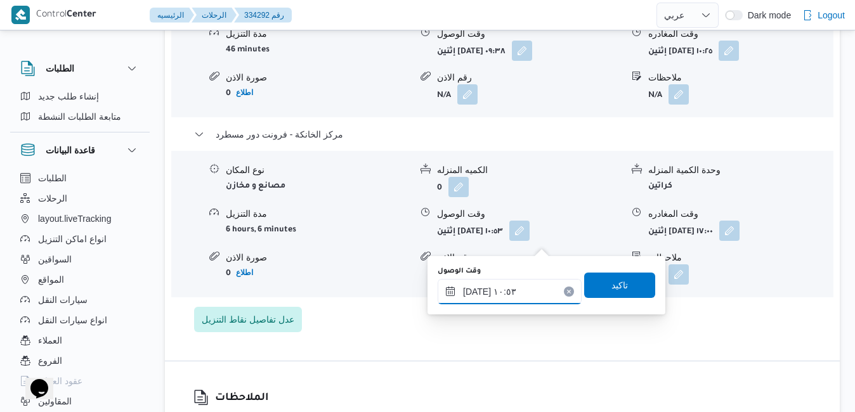
click at [503, 292] on input "٠١/٠٩/٢٠٢٥ ١٠:٥٣" at bounding box center [510, 291] width 144 height 25
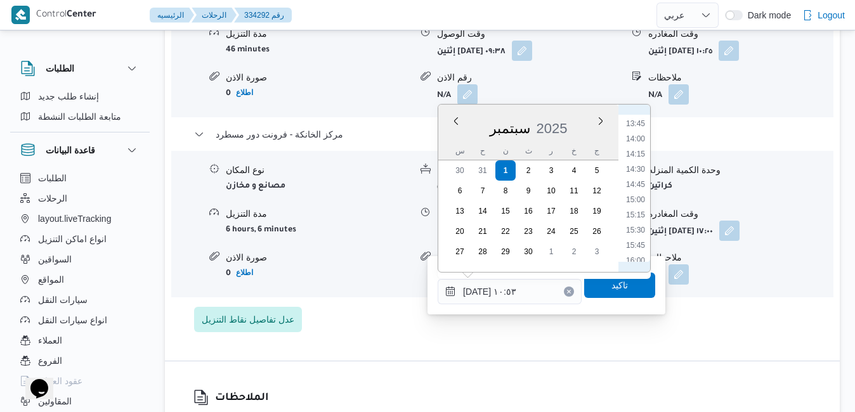
scroll to position [964, 0]
click at [637, 181] on li "16:45" at bounding box center [635, 177] width 29 height 13
type input "[DATE] ١٦:٤٥"
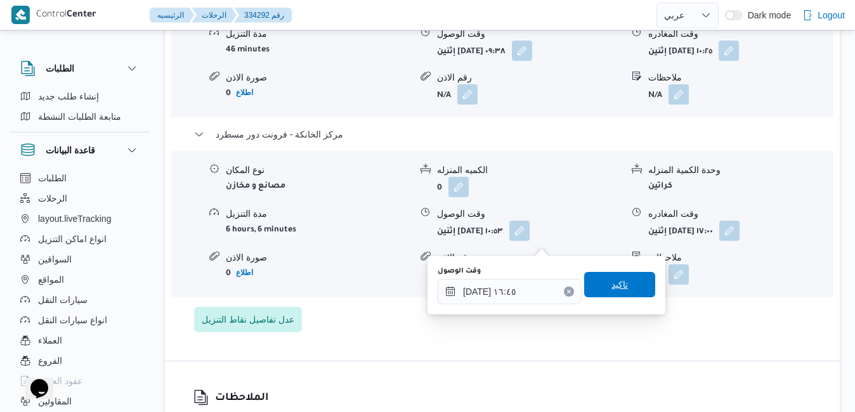
click at [612, 282] on span "تاكيد" at bounding box center [619, 284] width 16 height 15
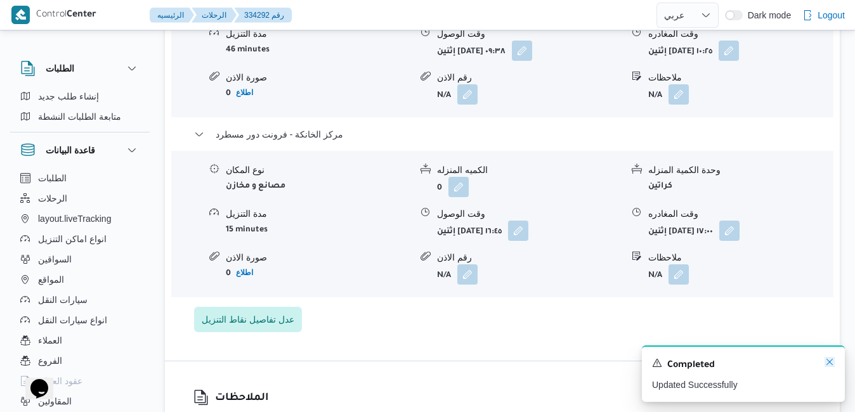
click at [828, 363] on icon "Dismiss toast" at bounding box center [830, 362] width 10 height 10
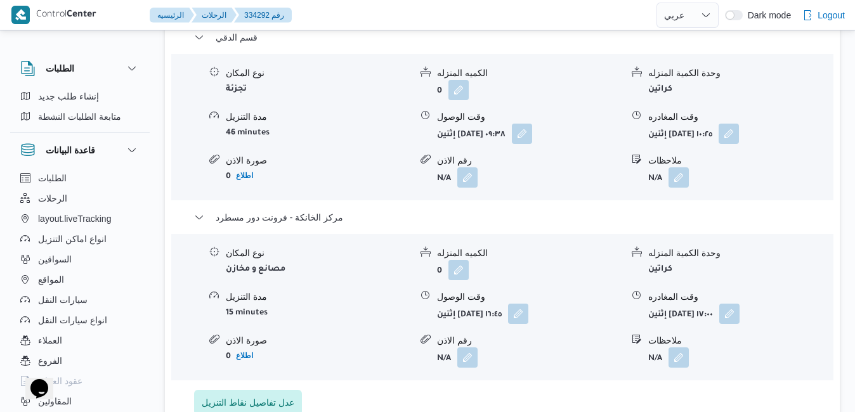
scroll to position [1116, 0]
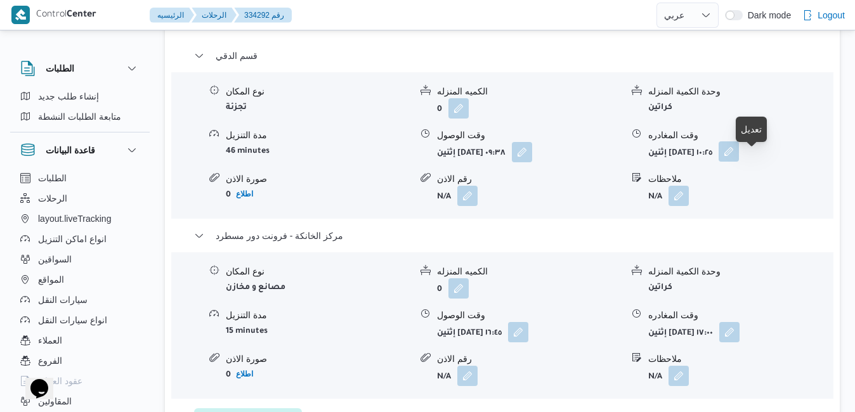
click at [739, 162] on button "button" at bounding box center [729, 151] width 20 height 20
click at [592, 289] on form "0" at bounding box center [529, 288] width 185 height 20
click at [739, 160] on button "button" at bounding box center [729, 151] width 20 height 20
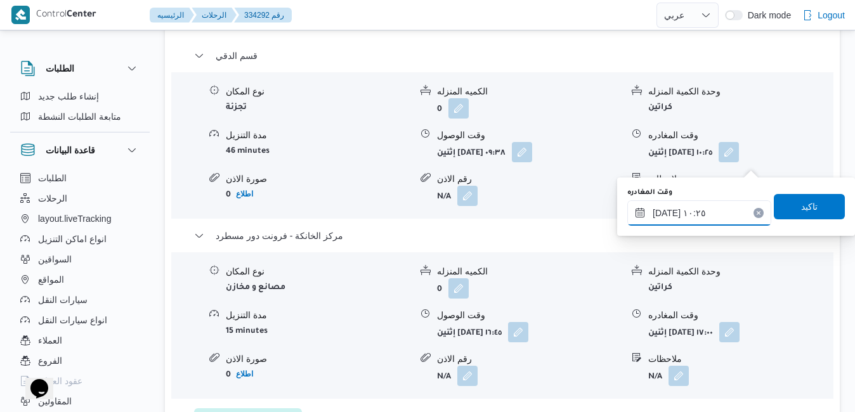
click at [696, 214] on input "٠١/٠٩/٢٠٢٥ ١٠:٢٥" at bounding box center [699, 212] width 144 height 25
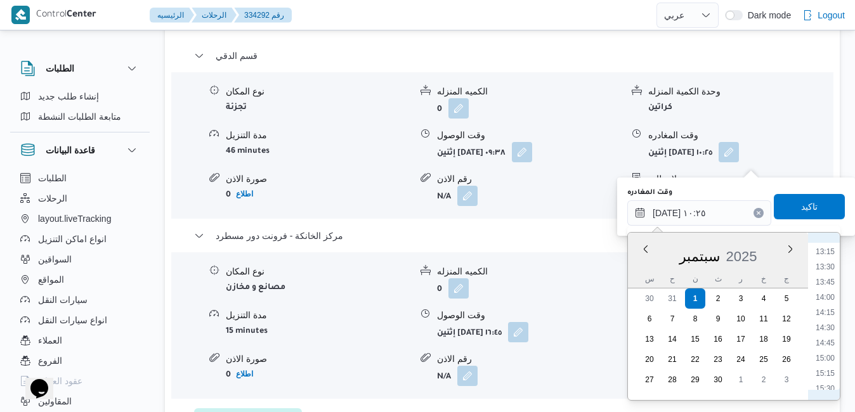
scroll to position [933, 0]
click at [824, 289] on li "16:00" at bounding box center [825, 290] width 29 height 13
type input "٠١/٠٩/٢٠٢٥ ١٦:٠٠"
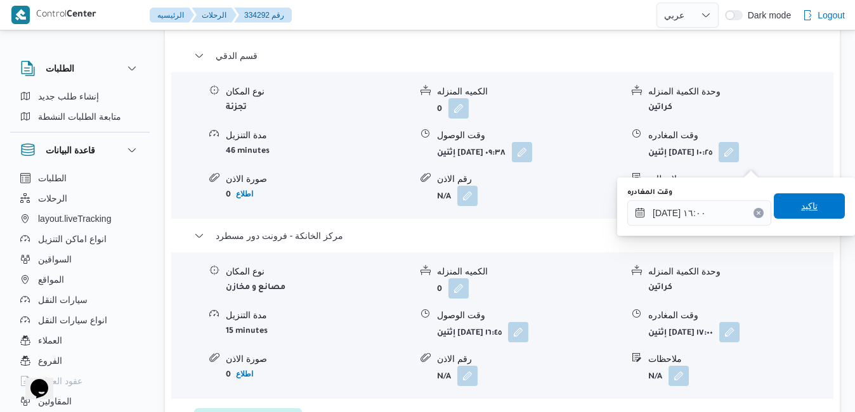
click at [801, 205] on span "تاكيد" at bounding box center [809, 206] width 16 height 15
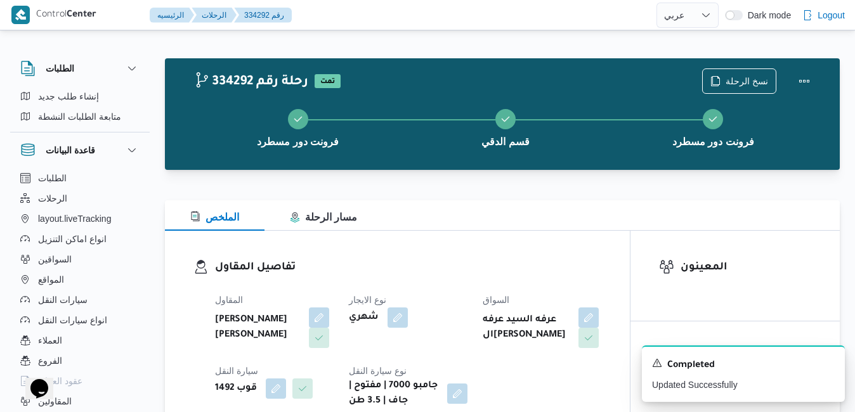
scroll to position [0, 0]
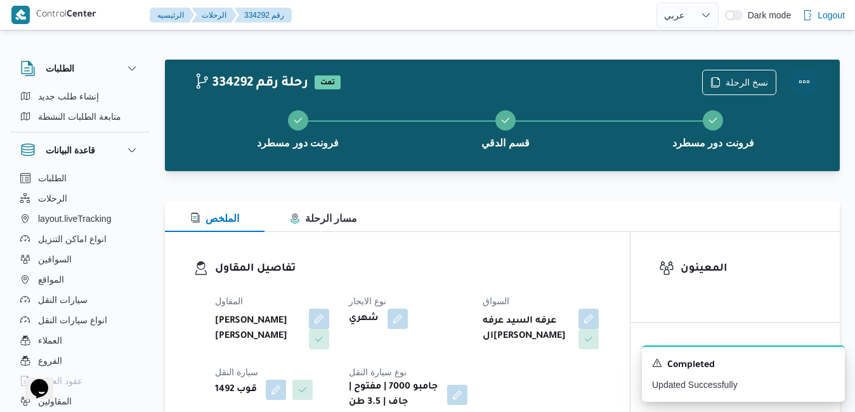
click at [807, 82] on button "Actions" at bounding box center [804, 81] width 25 height 25
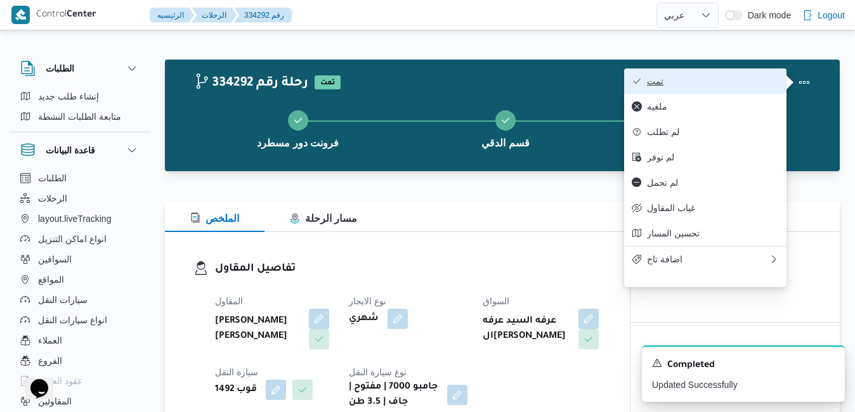
click at [704, 89] on button "تمت" at bounding box center [705, 81] width 162 height 25
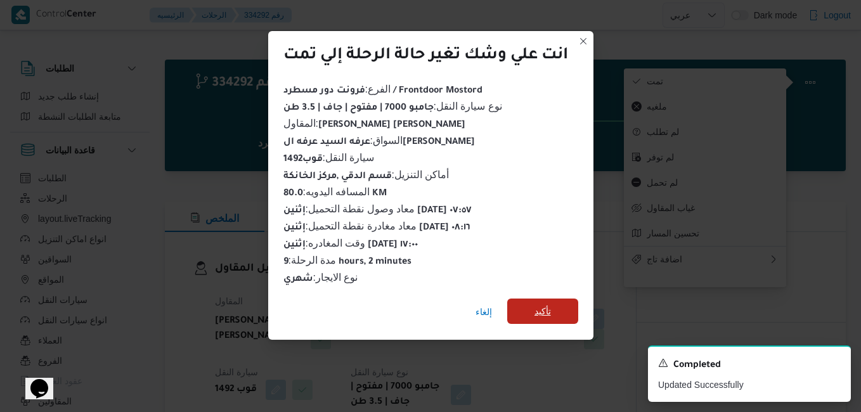
click at [547, 308] on span "تأكيد" at bounding box center [543, 311] width 16 height 15
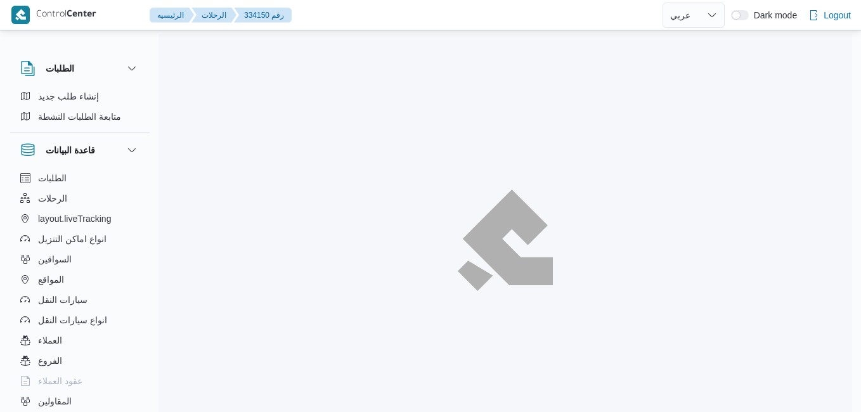
select select "ar"
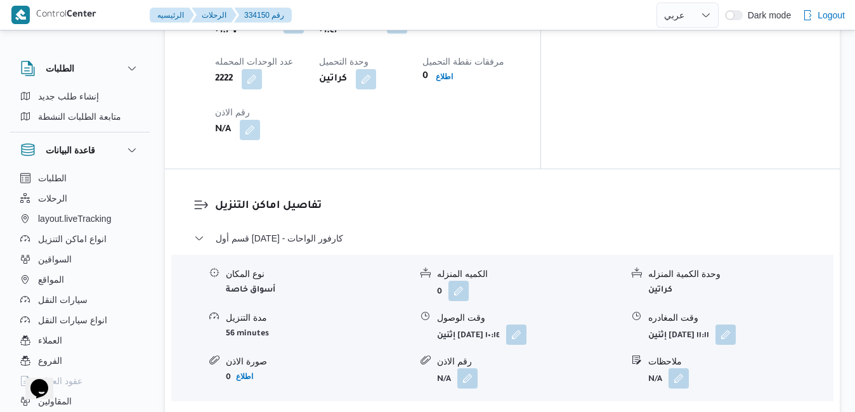
scroll to position [1142, 0]
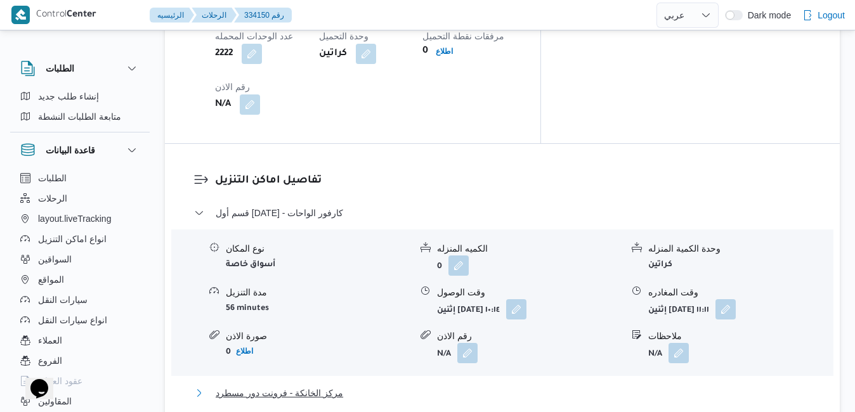
click at [429, 386] on button "مركز الخانكة - فرونت دور مسطرد" at bounding box center [502, 393] width 617 height 15
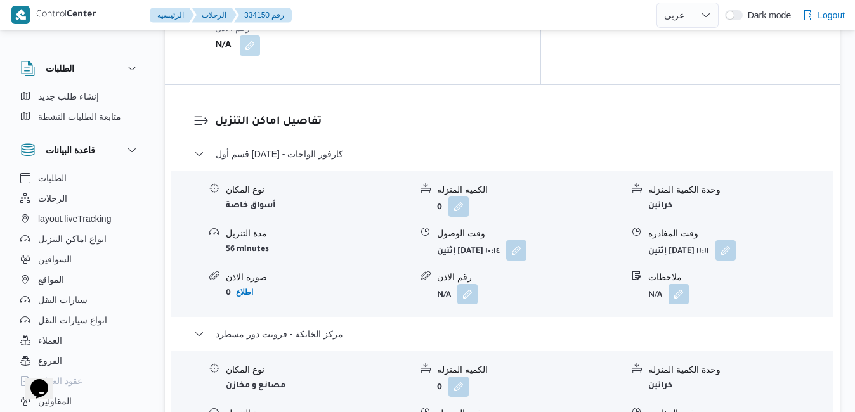
scroll to position [1218, 0]
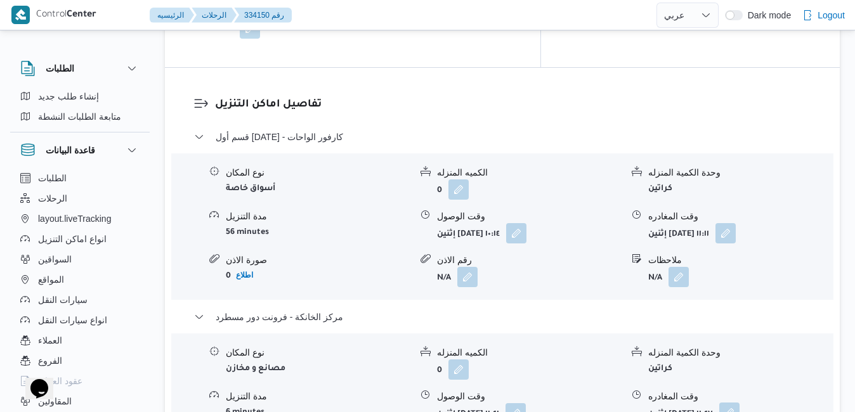
click at [740, 403] on button "button" at bounding box center [729, 413] width 20 height 20
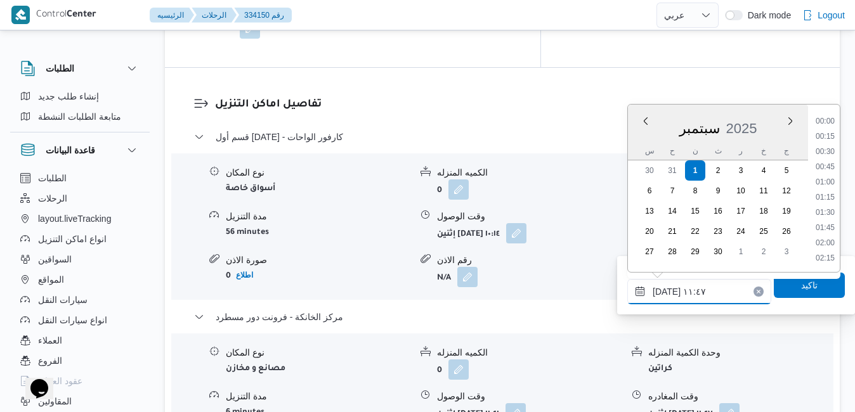
click at [700, 290] on input "[DATE] ١١:٤٧" at bounding box center [699, 291] width 144 height 25
click at [825, 260] on li "17:00" at bounding box center [825, 260] width 29 height 13
type input "[DATE] ١٧:٠٠"
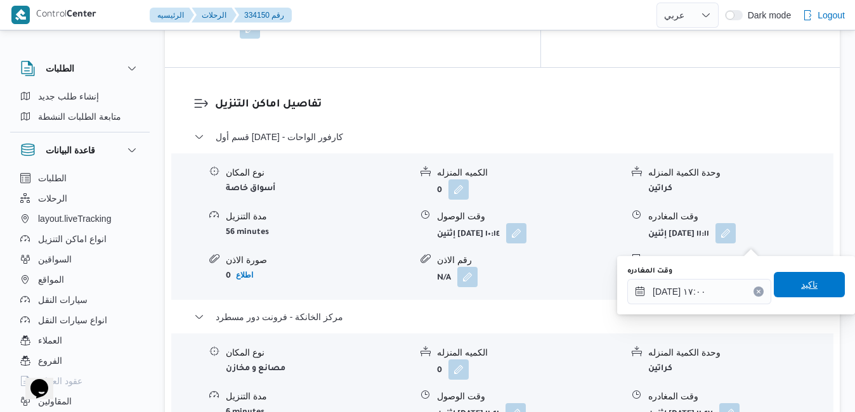
click at [805, 279] on span "تاكيد" at bounding box center [809, 284] width 16 height 15
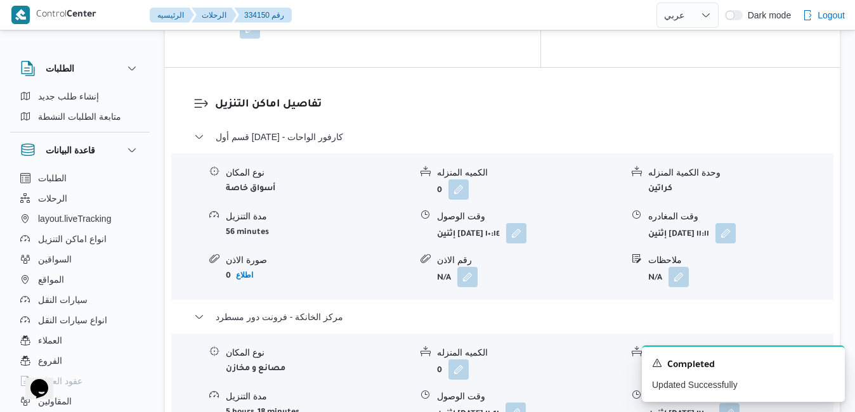
click at [526, 403] on button "button" at bounding box center [516, 413] width 20 height 20
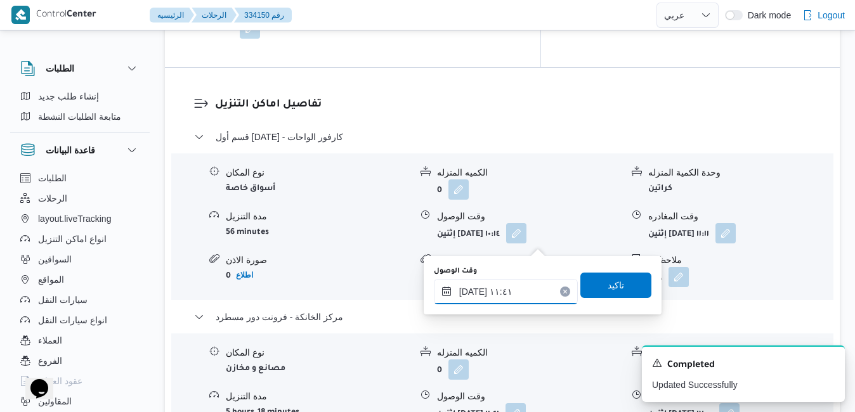
click at [490, 289] on input "٠١/٠٩/٢٠٢٥ ١١:٤١" at bounding box center [506, 291] width 144 height 25
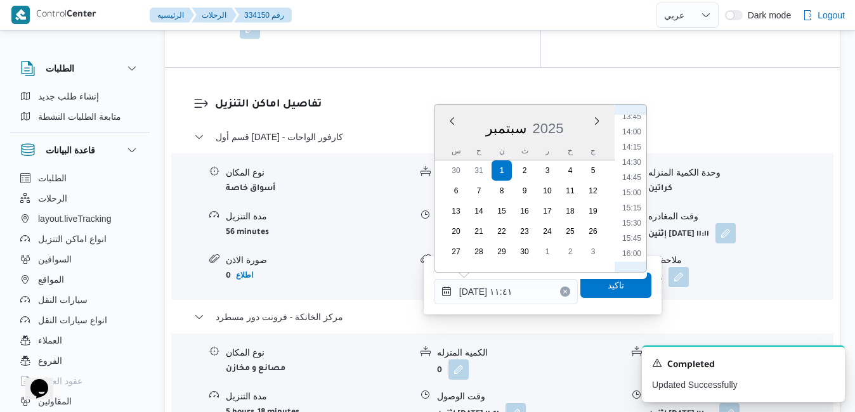
scroll to position [880, 0]
click at [631, 257] on li "16:45" at bounding box center [631, 260] width 29 height 13
type input "[DATE] ١٦:٤٥"
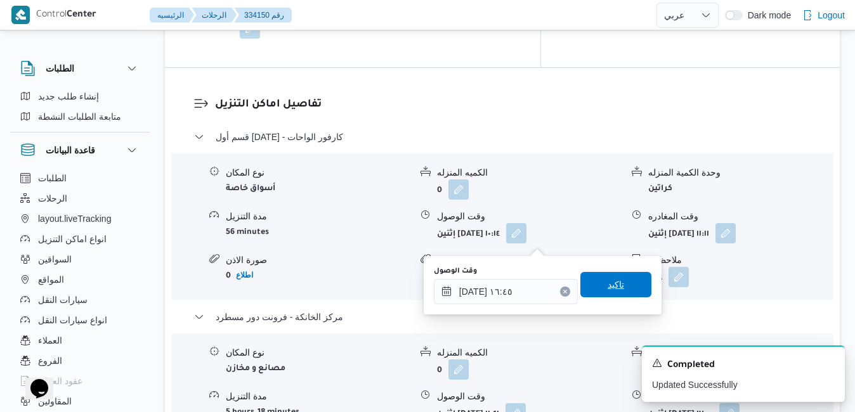
click at [610, 284] on span "تاكيد" at bounding box center [616, 284] width 16 height 15
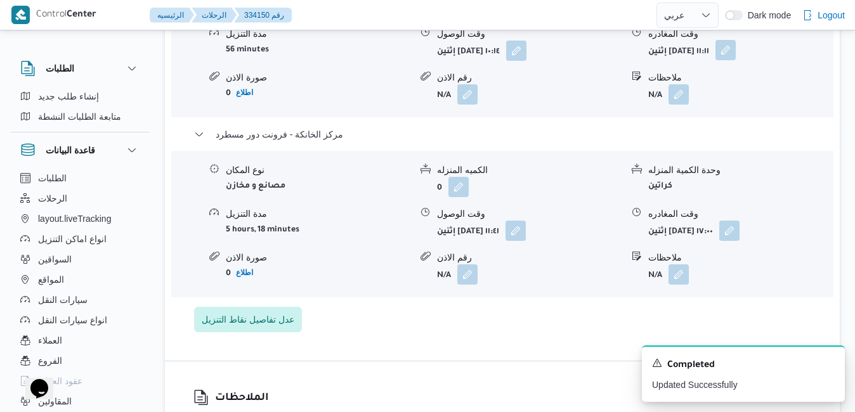
click at [736, 60] on button "button" at bounding box center [725, 50] width 20 height 20
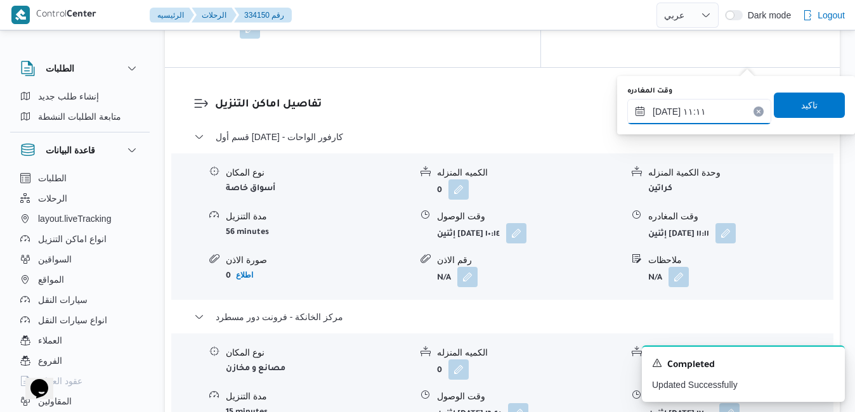
click at [687, 121] on input "٠١/٠٩/٢٠٢٥ ١١:١١" at bounding box center [699, 111] width 144 height 25
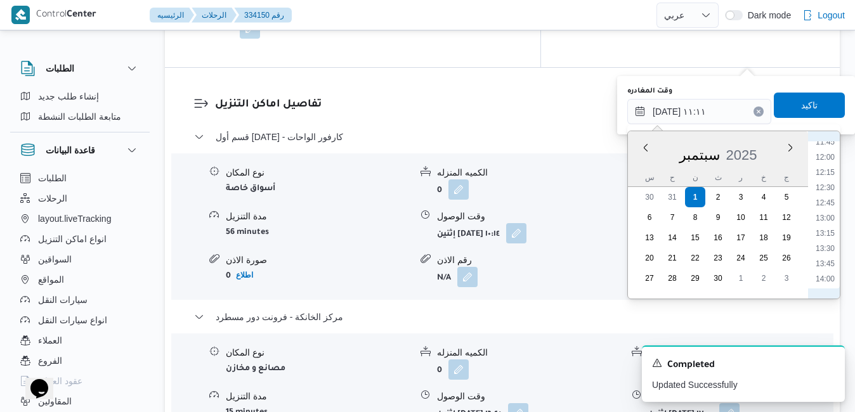
scroll to position [850, 0]
click at [832, 259] on li "15:45" at bounding box center [825, 257] width 29 height 13
type input "٠١/٠٩/٢٠٢٥ ١٥:٤٥"
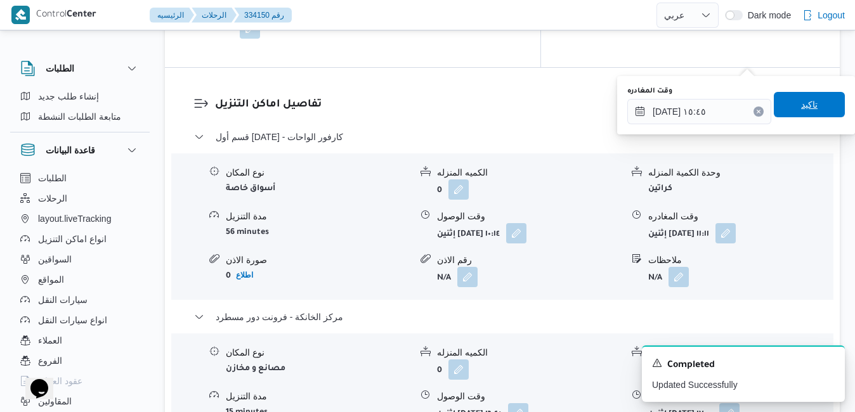
click at [818, 114] on span "تاكيد" at bounding box center [809, 104] width 71 height 25
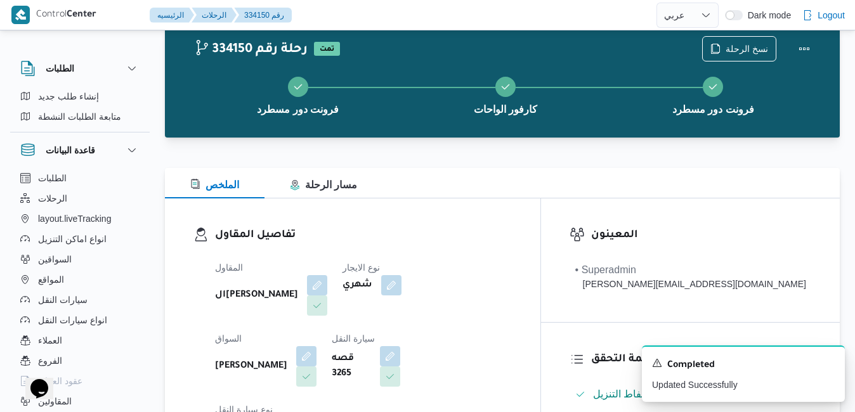
scroll to position [25, 0]
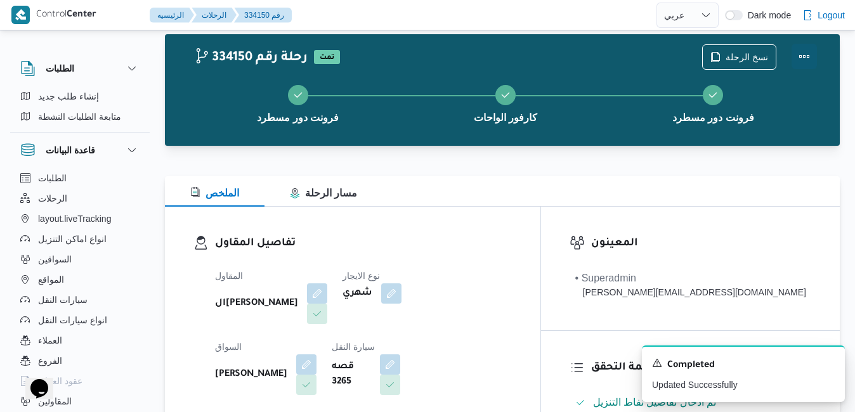
click at [802, 58] on button "Actions" at bounding box center [804, 56] width 25 height 25
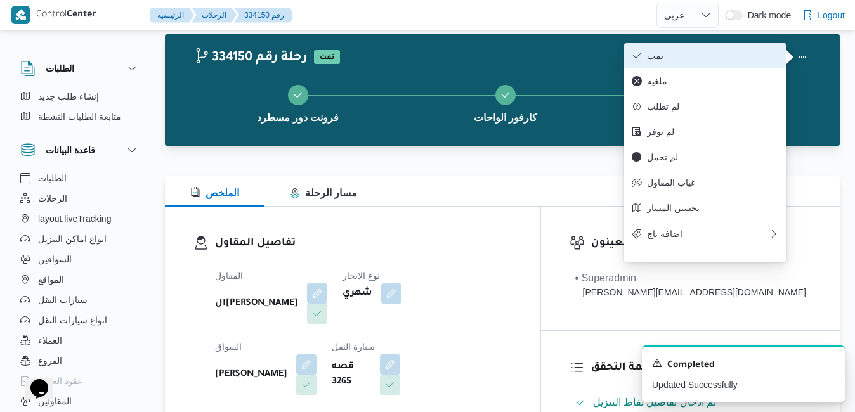
click at [712, 65] on button "تمت" at bounding box center [705, 55] width 162 height 25
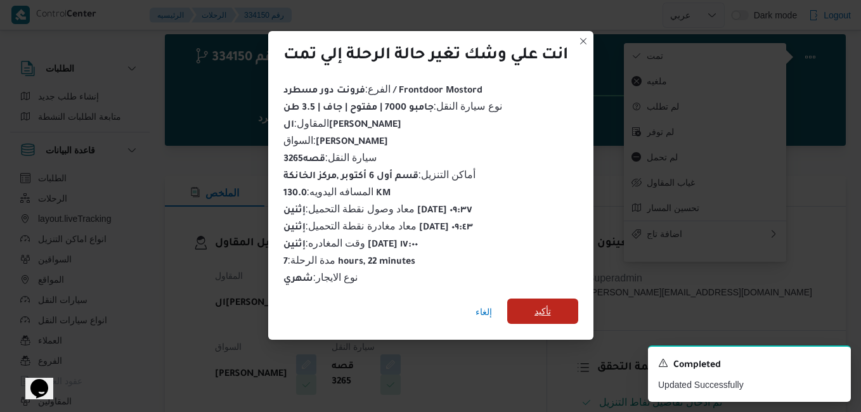
click at [535, 311] on span "تأكيد" at bounding box center [543, 311] width 16 height 15
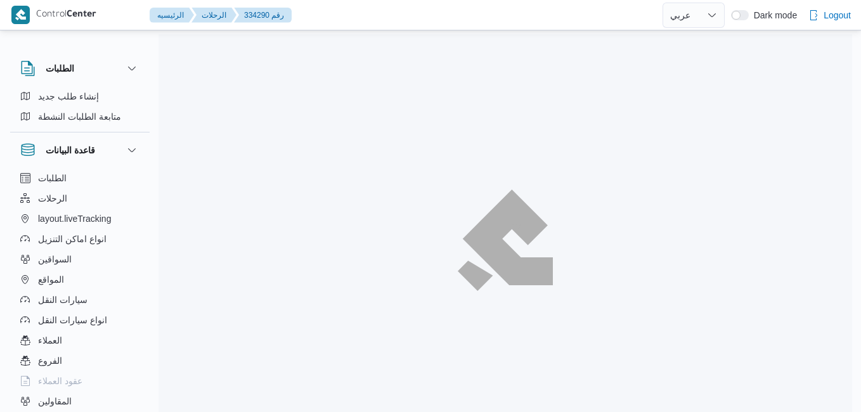
select select "ar"
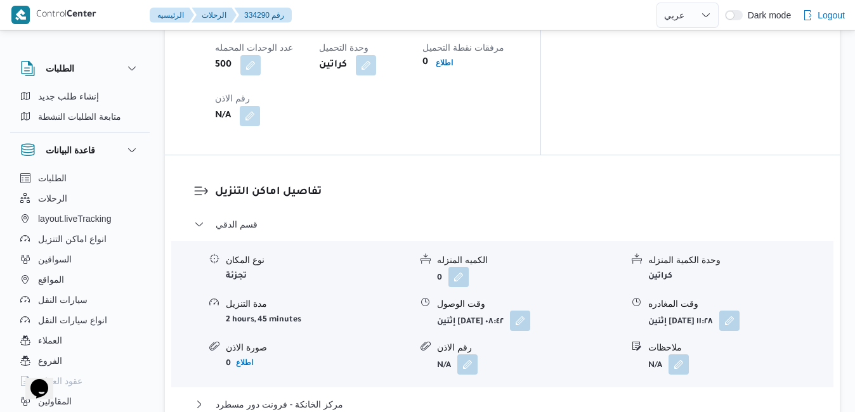
scroll to position [1142, 0]
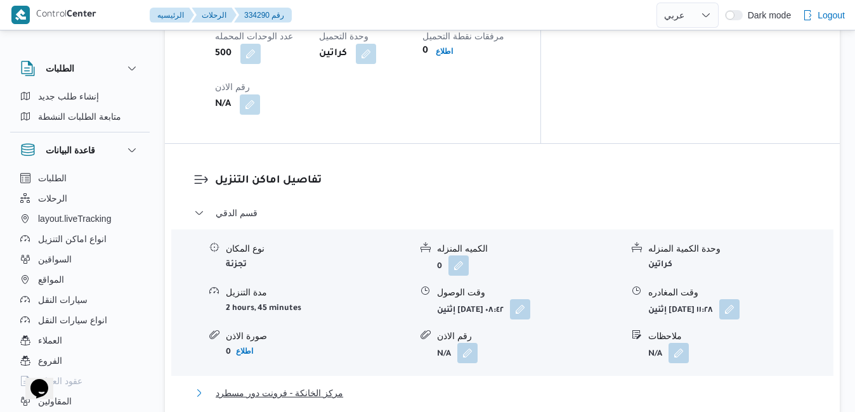
click at [436, 386] on button "مركز الخانكة - فرونت دور مسطرد" at bounding box center [502, 393] width 617 height 15
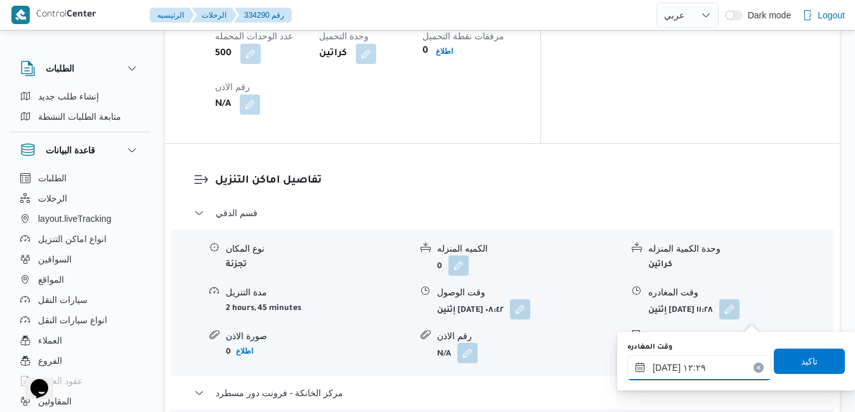
click at [705, 363] on input "[DATE] ١٢:٢٩" at bounding box center [699, 367] width 144 height 25
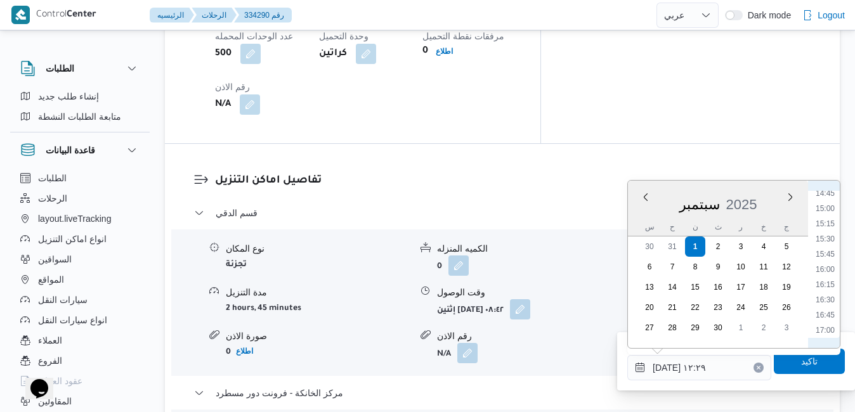
scroll to position [926, 0]
click at [825, 241] on li "16:00" at bounding box center [825, 245] width 29 height 13
type input "[DATE] ١٦:٠٠"
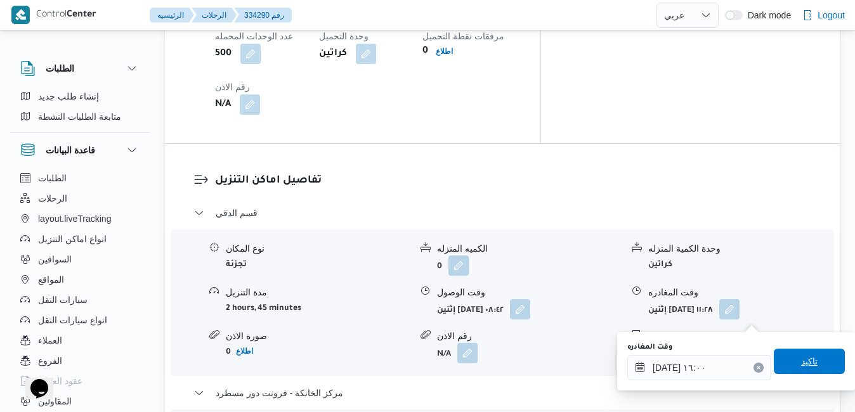
click at [789, 363] on span "تاكيد" at bounding box center [809, 361] width 71 height 25
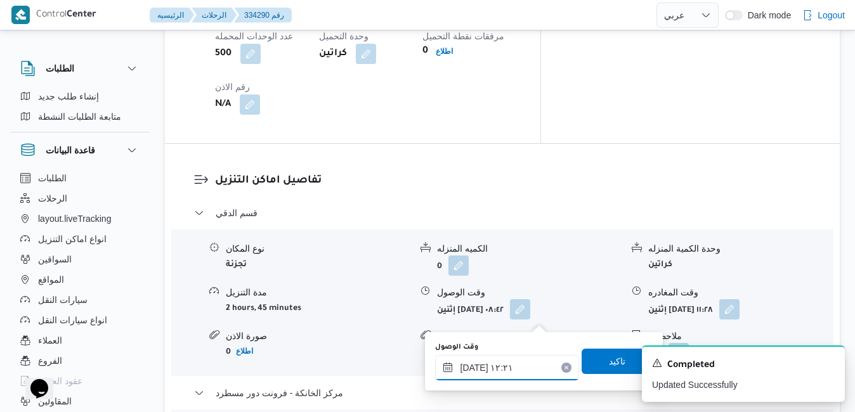
click at [490, 378] on input "[DATE] ١٢:٢١" at bounding box center [507, 367] width 144 height 25
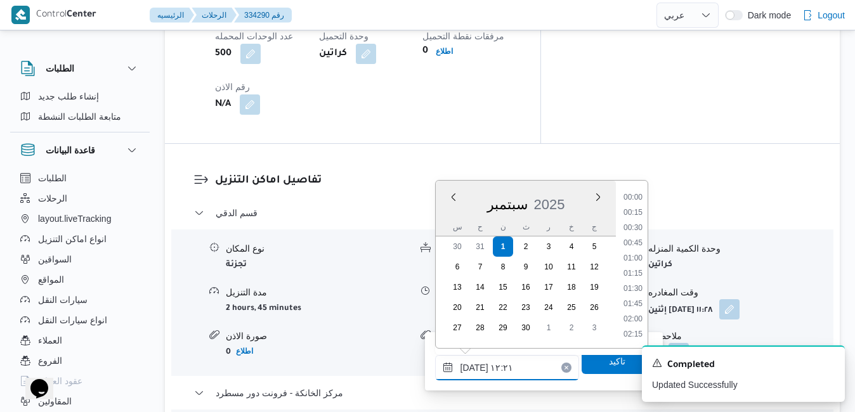
scroll to position [669, 0]
click at [832, 363] on icon "Dismiss toast" at bounding box center [830, 362] width 10 height 10
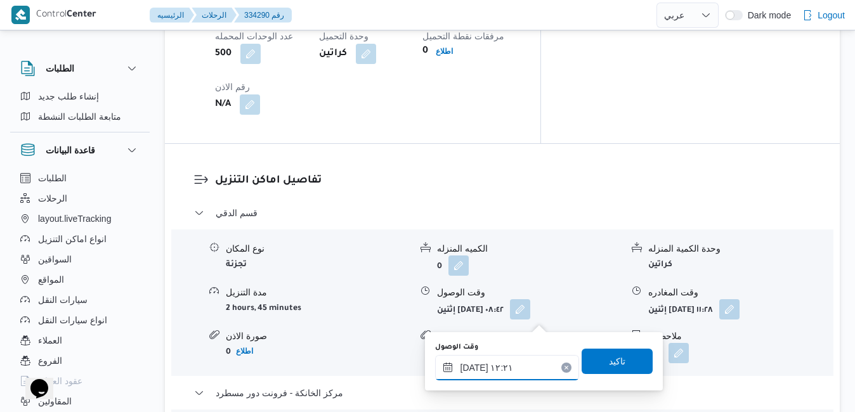
click at [491, 369] on input "[DATE] ١٢:٢١" at bounding box center [507, 367] width 144 height 25
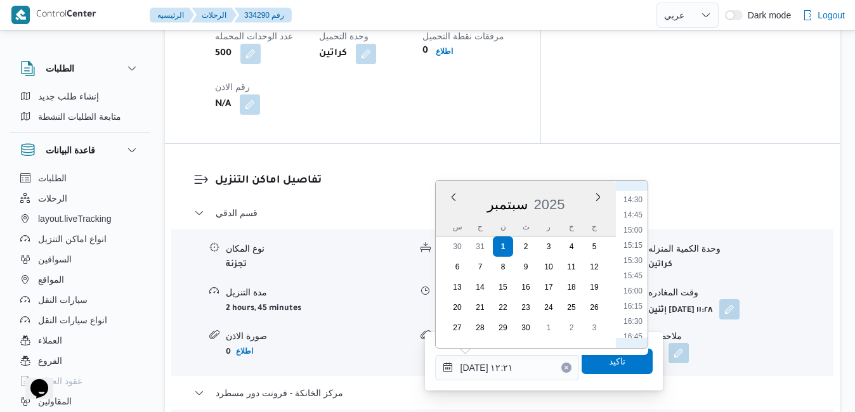
scroll to position [926, 0]
click at [637, 294] on li "16:45" at bounding box center [632, 291] width 29 height 13
type input "[DATE] ١٦:٤٥"
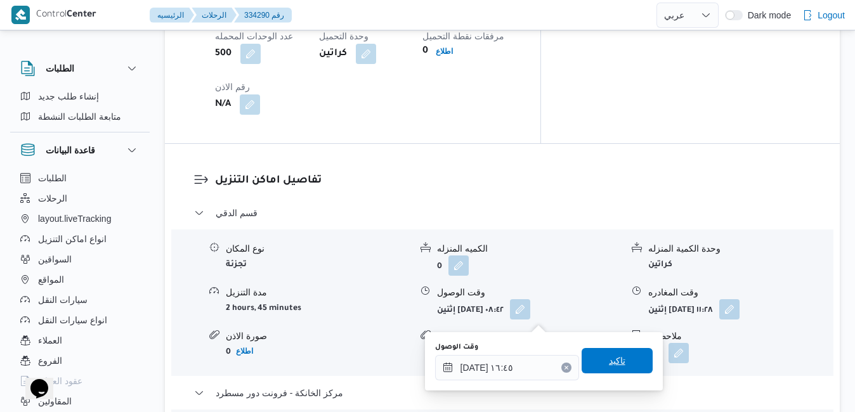
click at [621, 367] on span "تاكيد" at bounding box center [617, 360] width 71 height 25
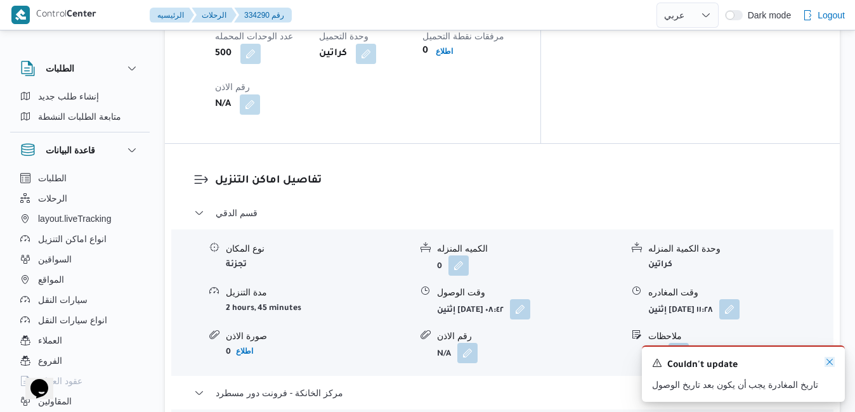
click at [829, 362] on icon "Dismiss toast" at bounding box center [830, 362] width 10 height 10
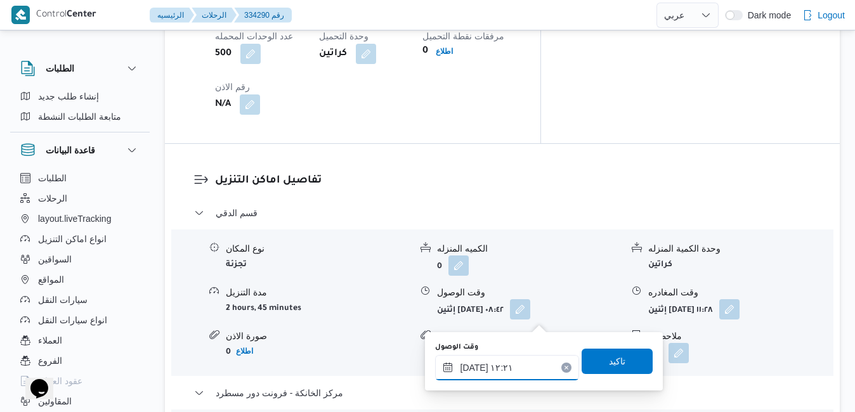
click at [512, 364] on input "[DATE] ١٢:٢١" at bounding box center [507, 367] width 144 height 25
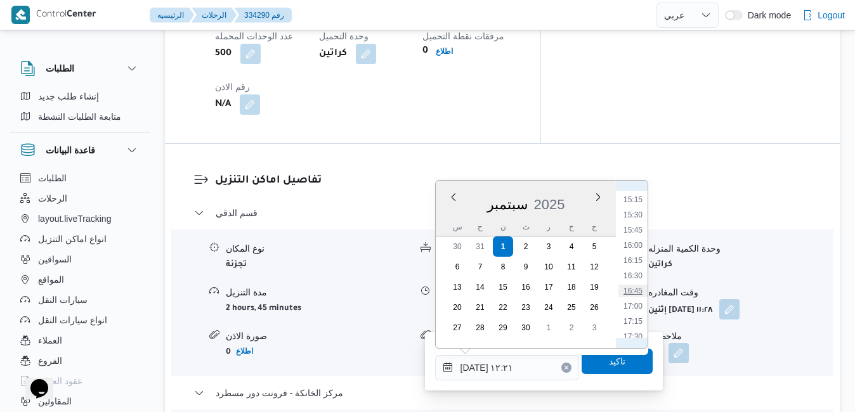
click at [638, 294] on li "16:45" at bounding box center [632, 291] width 29 height 13
type input "[DATE] ١٦:٤٥"
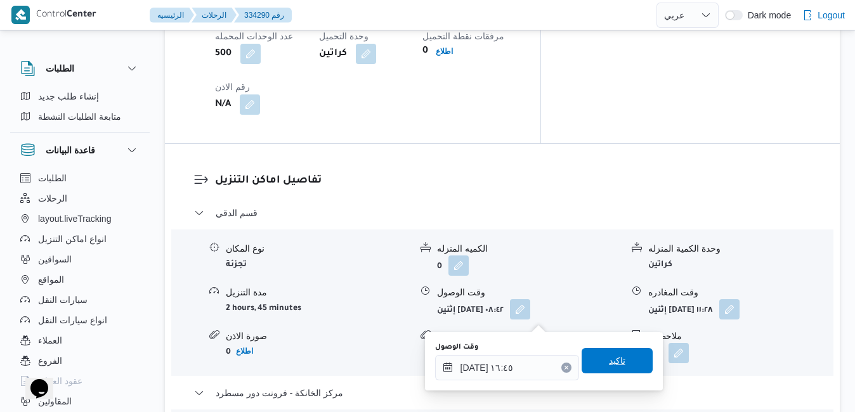
click at [611, 360] on span "تاكيد" at bounding box center [617, 360] width 16 height 15
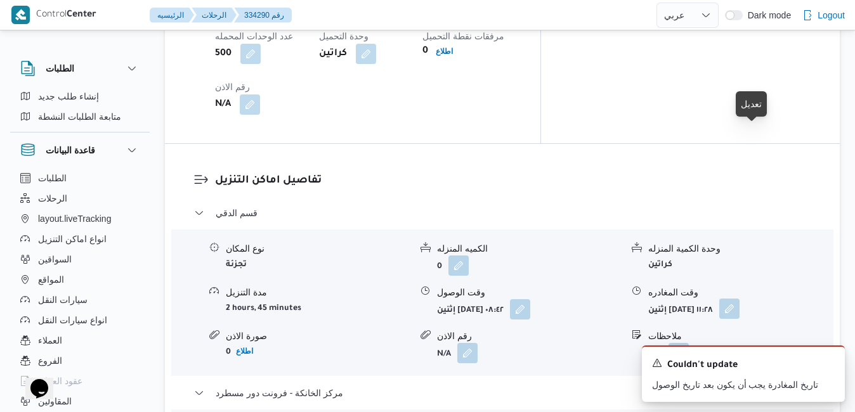
click at [740, 299] on button "button" at bounding box center [729, 309] width 20 height 20
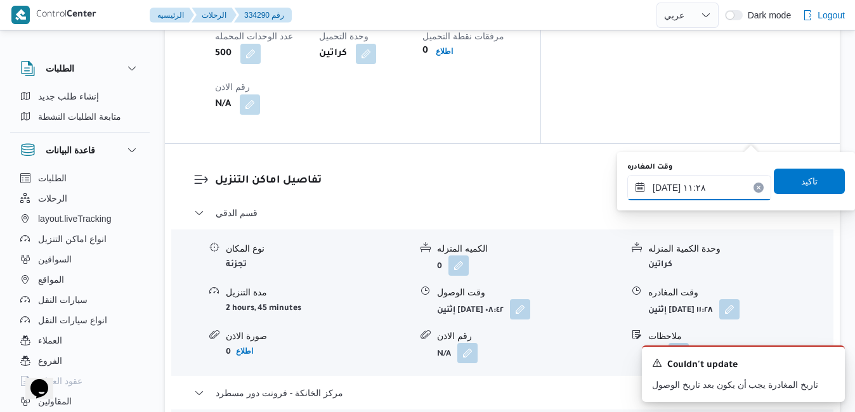
click at [703, 186] on input "[DATE] ١١:٢٨" at bounding box center [699, 187] width 144 height 25
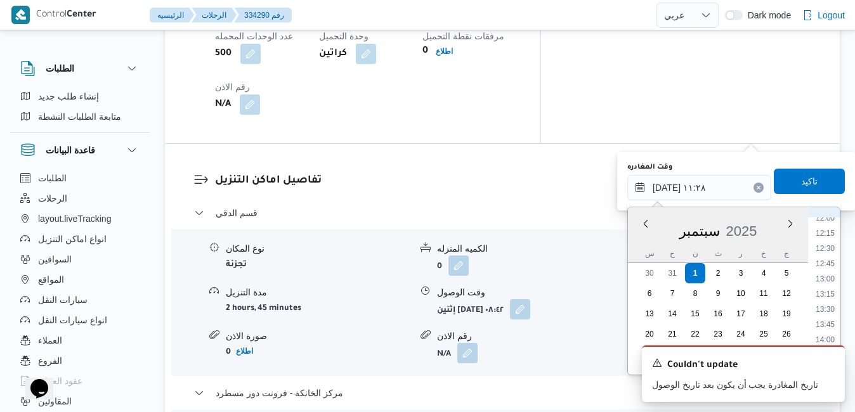
scroll to position [865, 0]
click at [830, 271] on li "15:00" at bounding box center [825, 272] width 29 height 13
type input "[DATE] ١٥:٠٠"
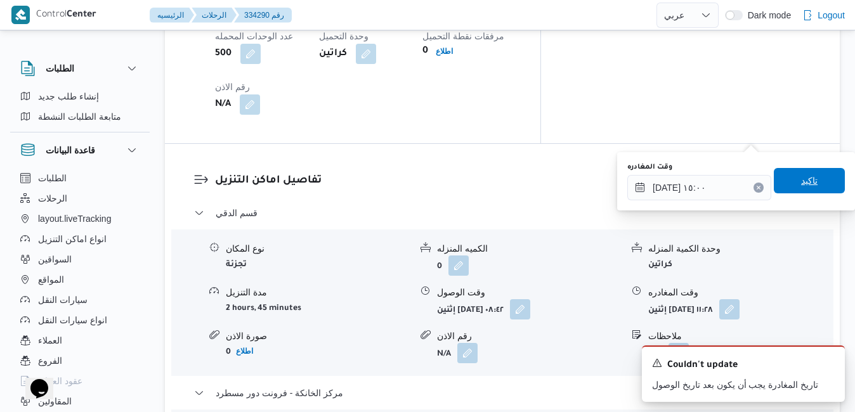
click at [801, 174] on span "تاكيد" at bounding box center [809, 180] width 16 height 15
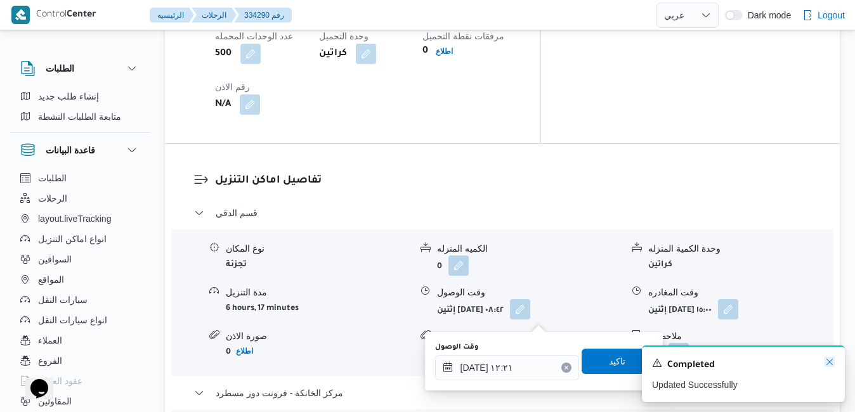
click at [829, 360] on icon "Dismiss toast" at bounding box center [830, 362] width 10 height 10
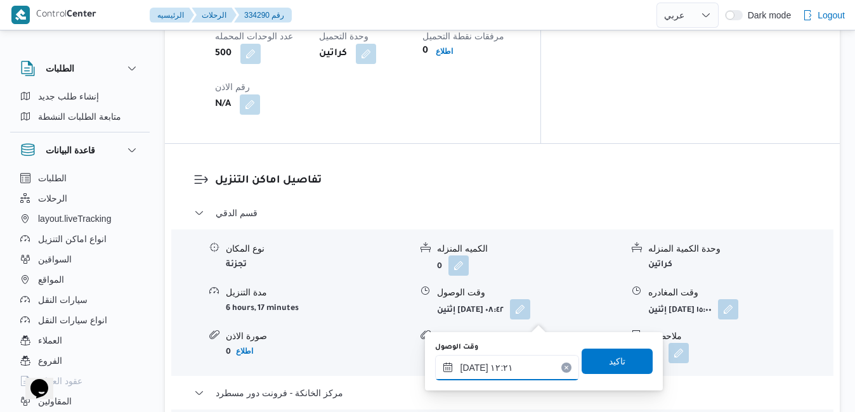
click at [511, 376] on input "[DATE] ١٢:٢١" at bounding box center [507, 367] width 144 height 25
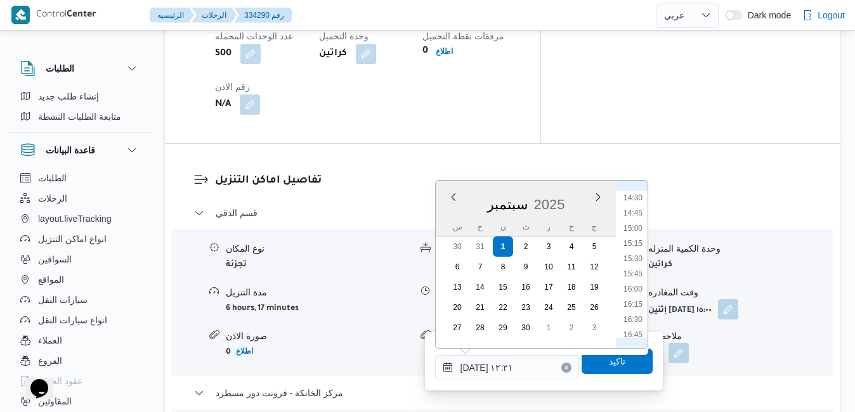
scroll to position [926, 0]
click at [636, 232] on li "15:45" at bounding box center [632, 230] width 29 height 13
type input "[DATE] ١٥:٤٥"
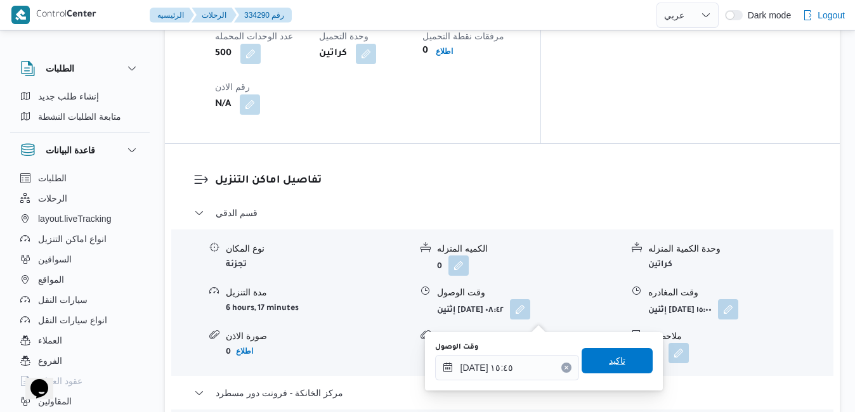
click at [620, 365] on span "تاكيد" at bounding box center [617, 360] width 71 height 25
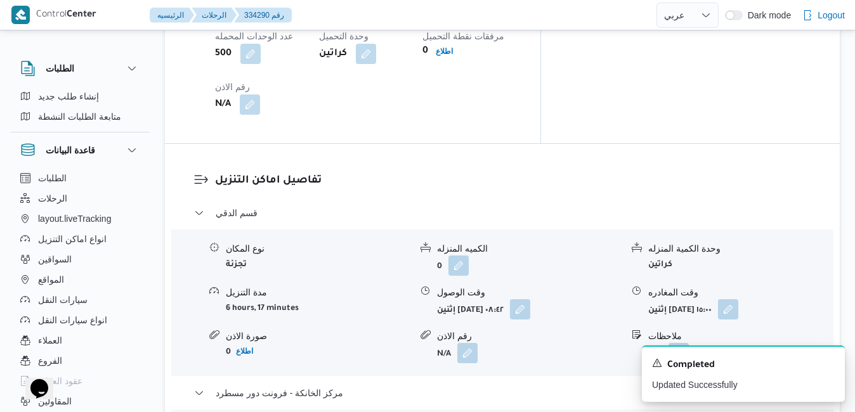
click at [620, 365] on div "A new notification appears Completed Updated Successfully" at bounding box center [728, 374] width 254 height 77
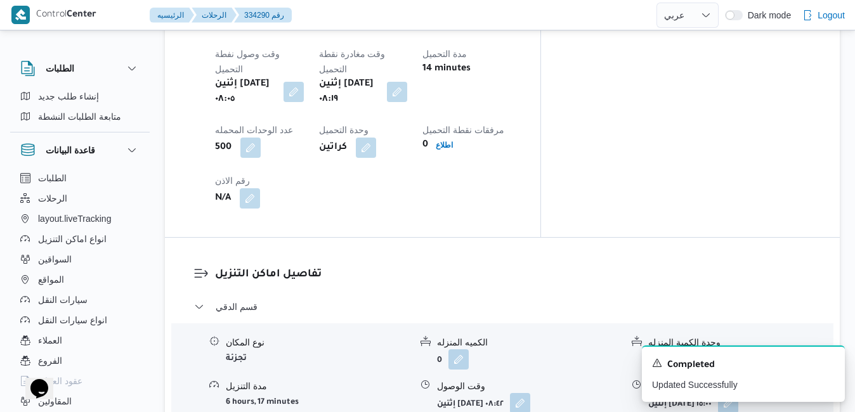
scroll to position [0, 0]
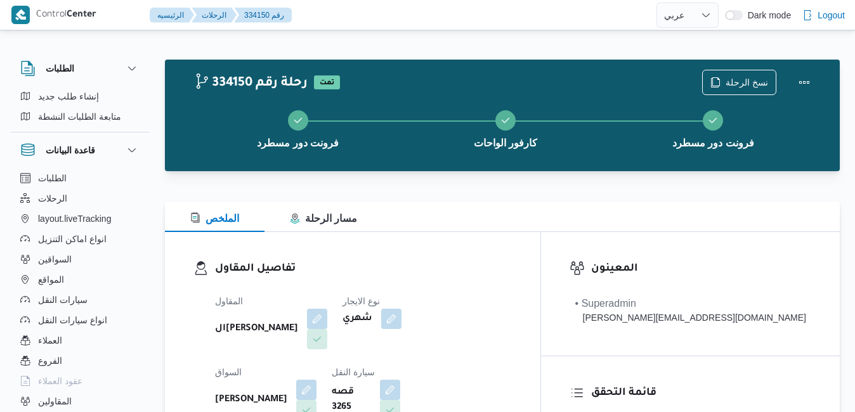
select select "ar"
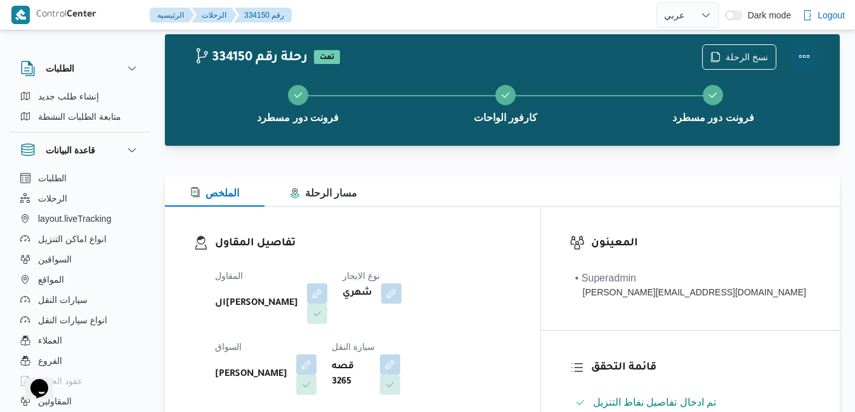
click at [805, 60] on button "Actions" at bounding box center [804, 56] width 25 height 25
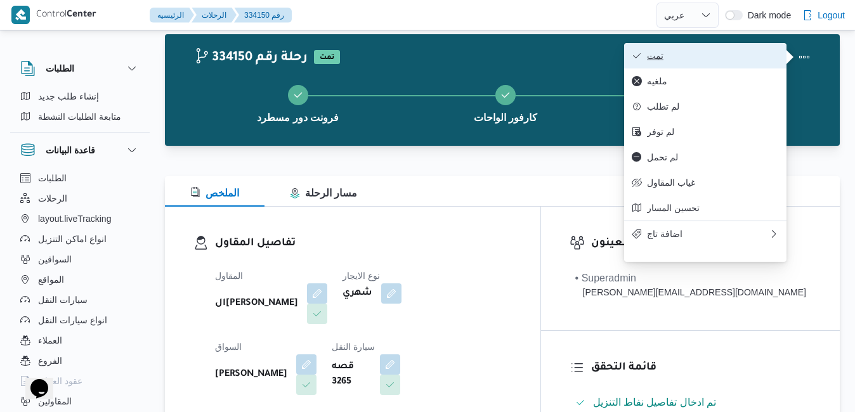
click at [714, 61] on span "تمت" at bounding box center [713, 56] width 132 height 10
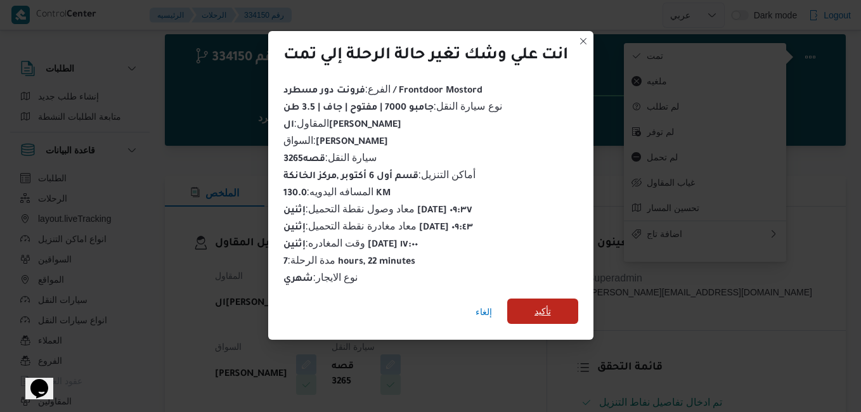
click at [541, 304] on span "تأكيد" at bounding box center [543, 311] width 16 height 15
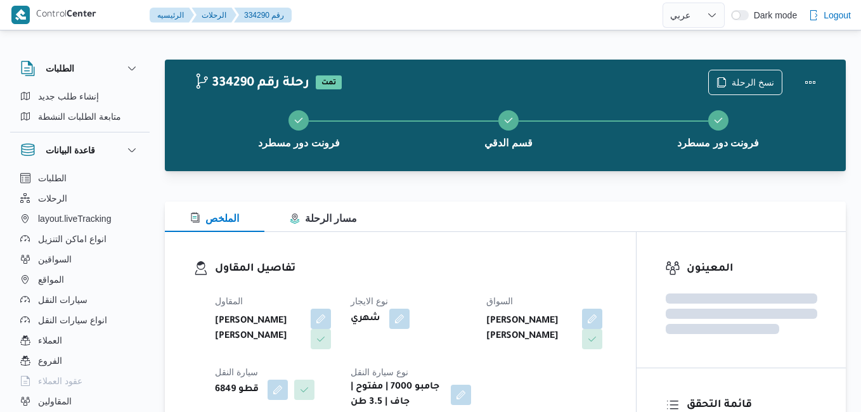
select select "ar"
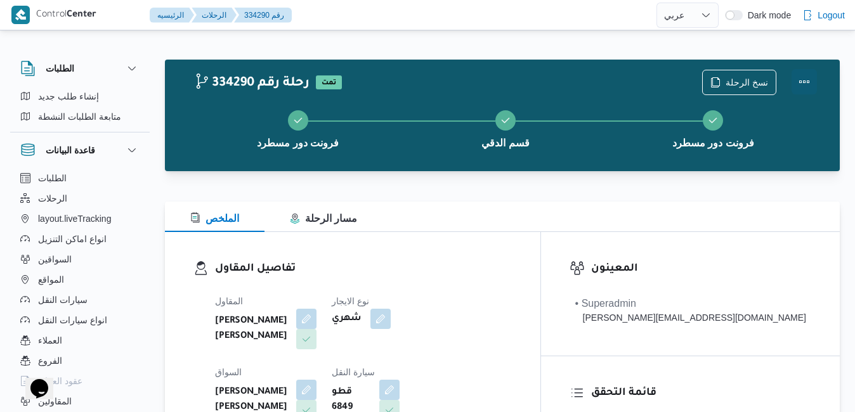
click at [802, 76] on button "Actions" at bounding box center [804, 81] width 25 height 25
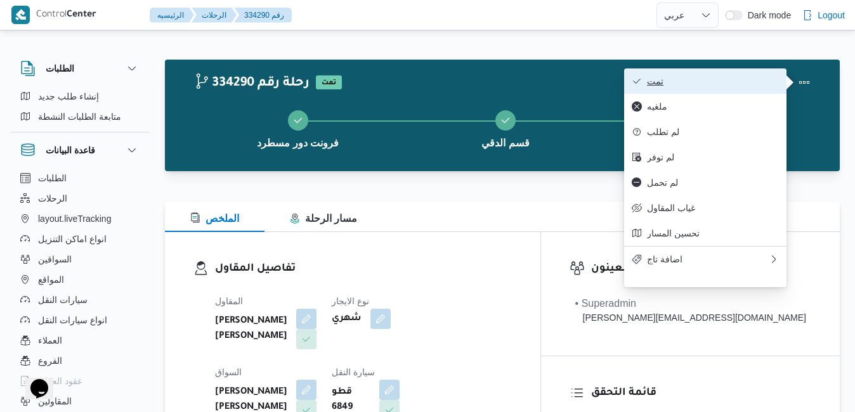
click at [740, 84] on span "تمت" at bounding box center [713, 81] width 132 height 10
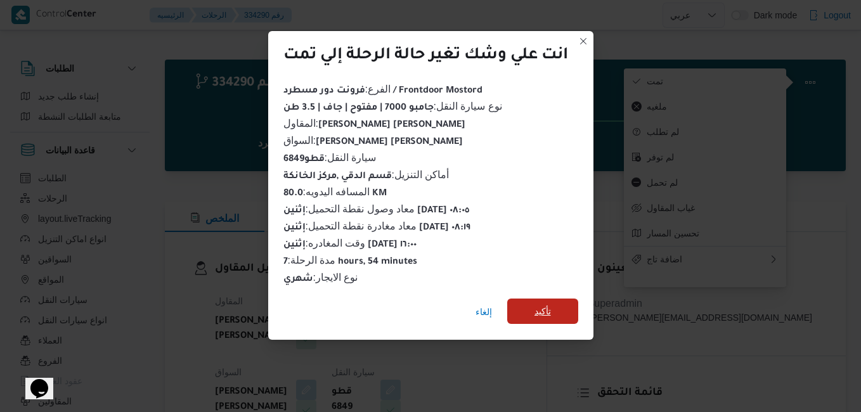
click at [543, 311] on span "تأكيد" at bounding box center [543, 311] width 16 height 15
